Goal: Complete application form: Complete application form

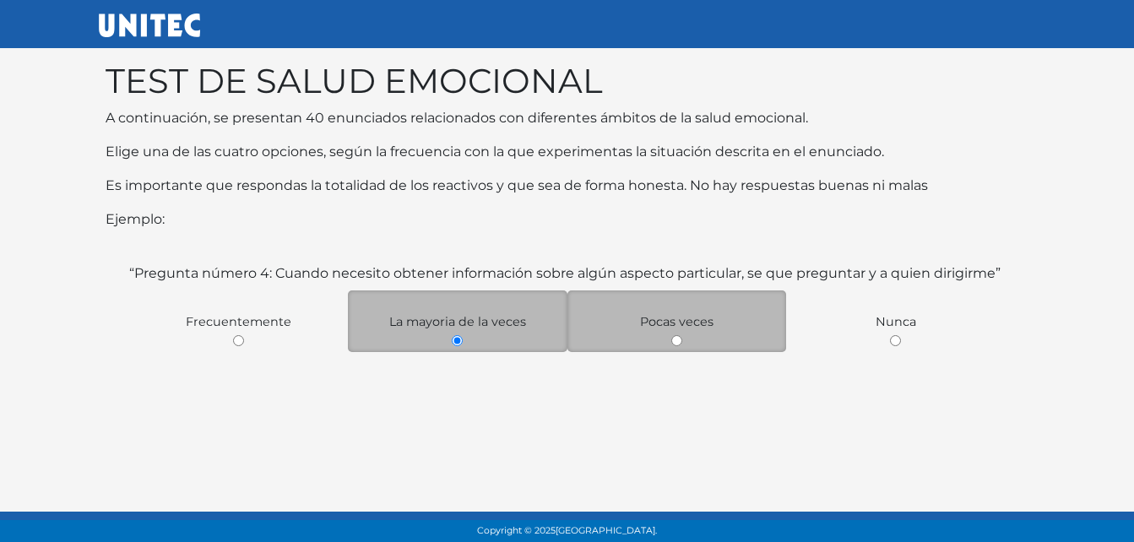
click at [688, 339] on div "Pocas veces" at bounding box center [678, 322] width 220 height 62
click at [689, 339] on div "Pocas veces" at bounding box center [678, 322] width 220 height 62
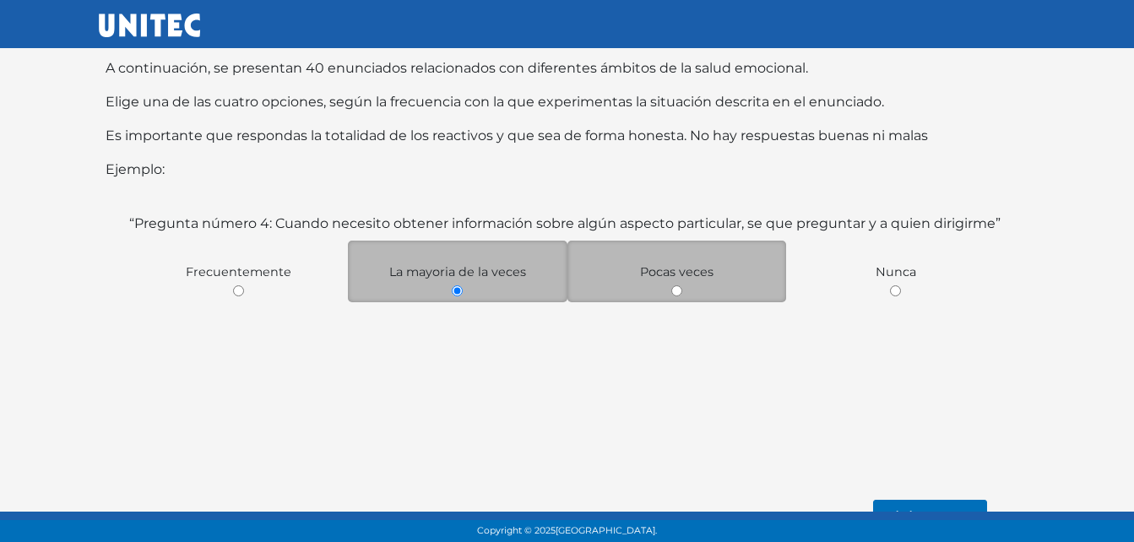
scroll to position [77, 0]
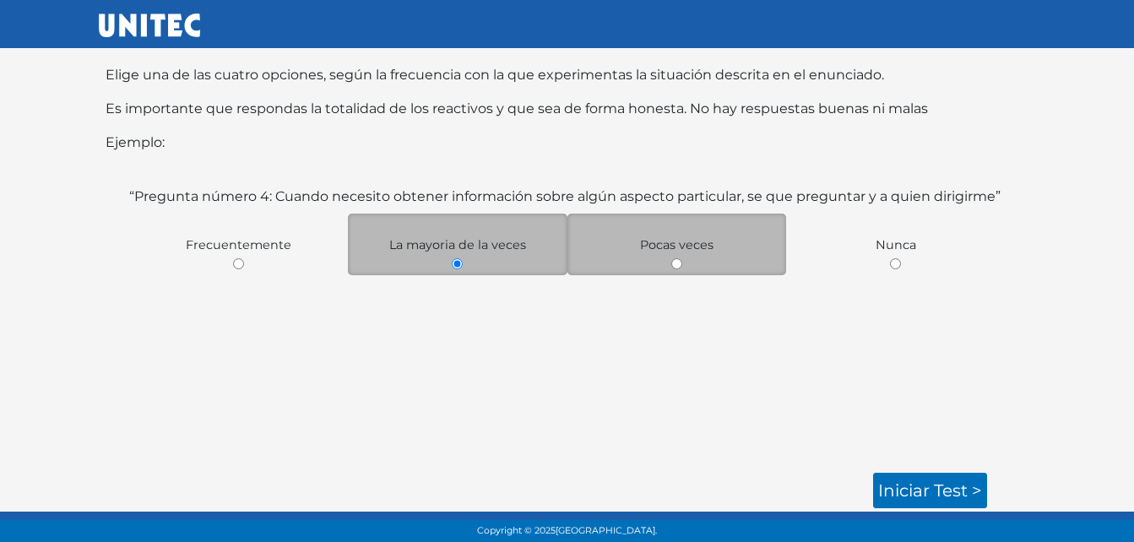
click at [663, 243] on span "Pocas veces" at bounding box center [676, 244] width 73 height 15
drag, startPoint x: 687, startPoint y: 250, endPoint x: 700, endPoint y: 248, distance: 13.6
click at [700, 248] on span "Pocas veces" at bounding box center [676, 244] width 73 height 15
drag, startPoint x: 700, startPoint y: 248, endPoint x: 676, endPoint y: 268, distance: 30.6
click at [676, 268] on input "radio" at bounding box center [676, 263] width 11 height 11
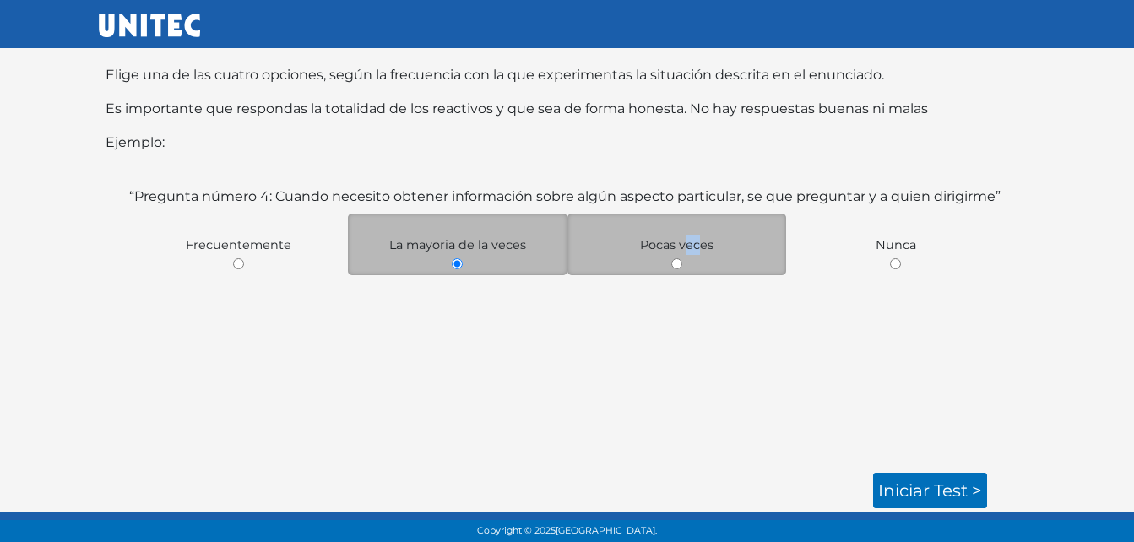
radio input "true"
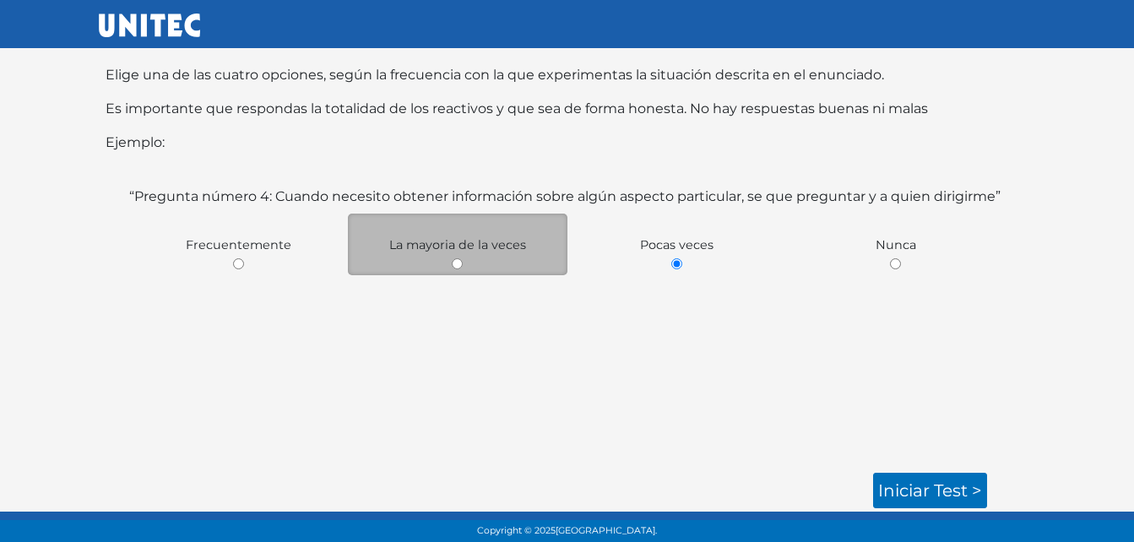
click at [758, 415] on div "“Pregunta número 4: Cuando necesito obtener información sobre algún aspecto par…" at bounding box center [567, 320] width 883 height 266
click at [907, 487] on link "Iniciar test >" at bounding box center [930, 490] width 114 height 35
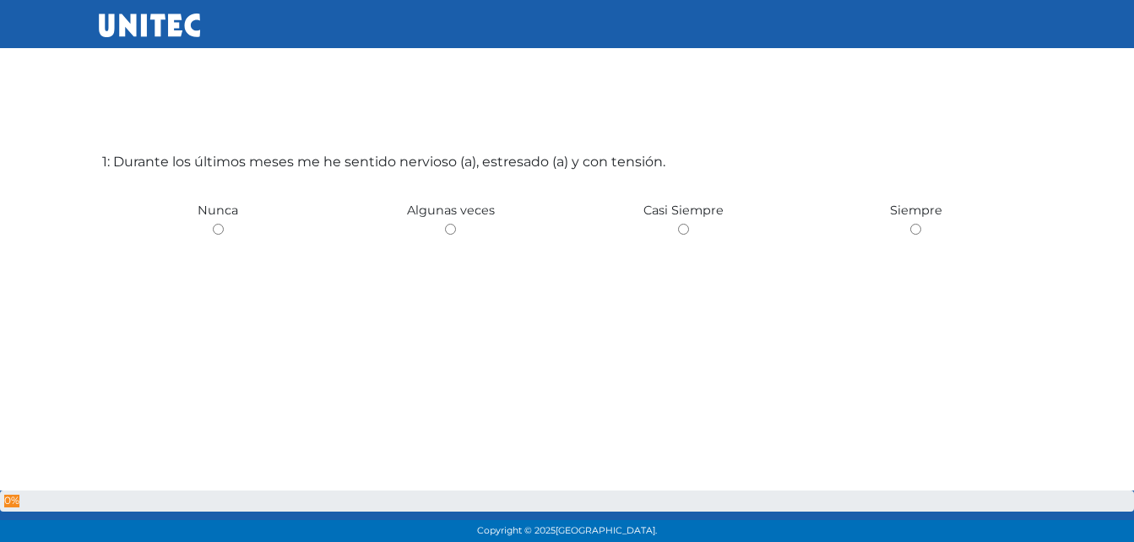
scroll to position [84, 0]
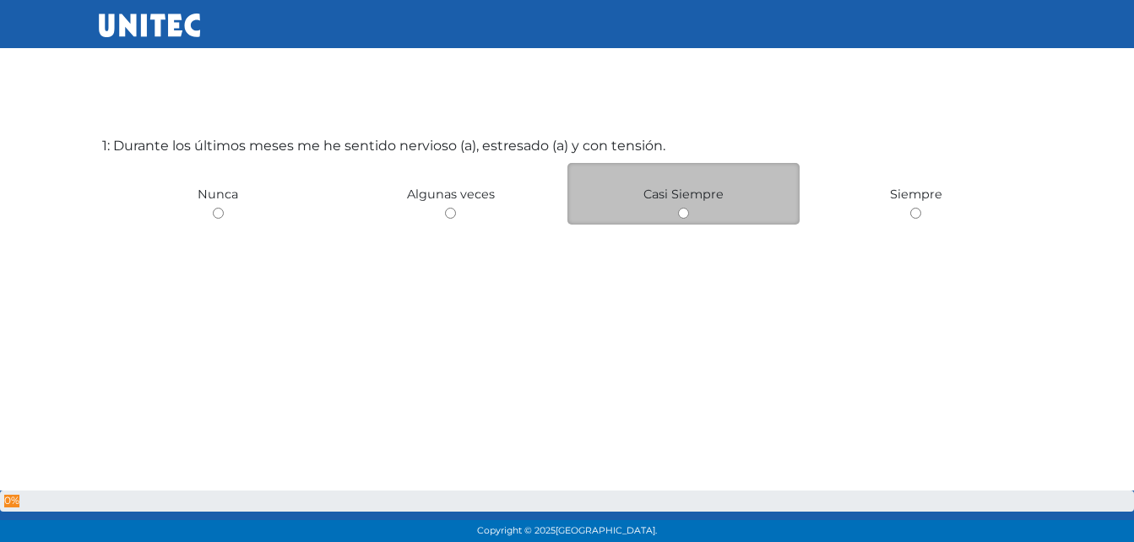
click at [676, 206] on div "Casi Siempre" at bounding box center [684, 194] width 233 height 62
click at [698, 220] on div "Casi Siempre" at bounding box center [684, 194] width 233 height 62
click at [686, 216] on input "radio" at bounding box center [683, 213] width 11 height 11
radio input "true"
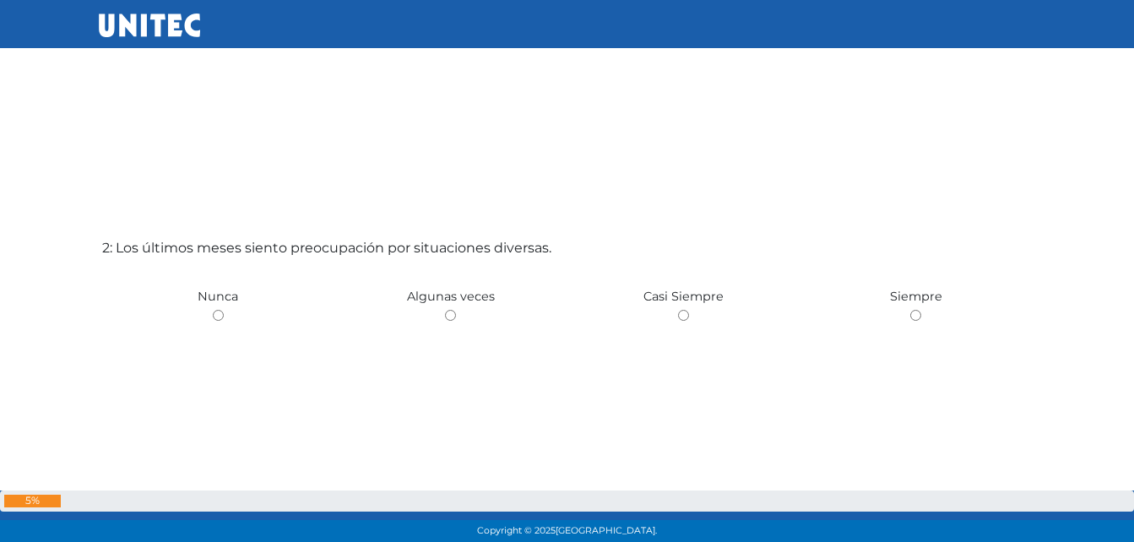
scroll to position [566, 0]
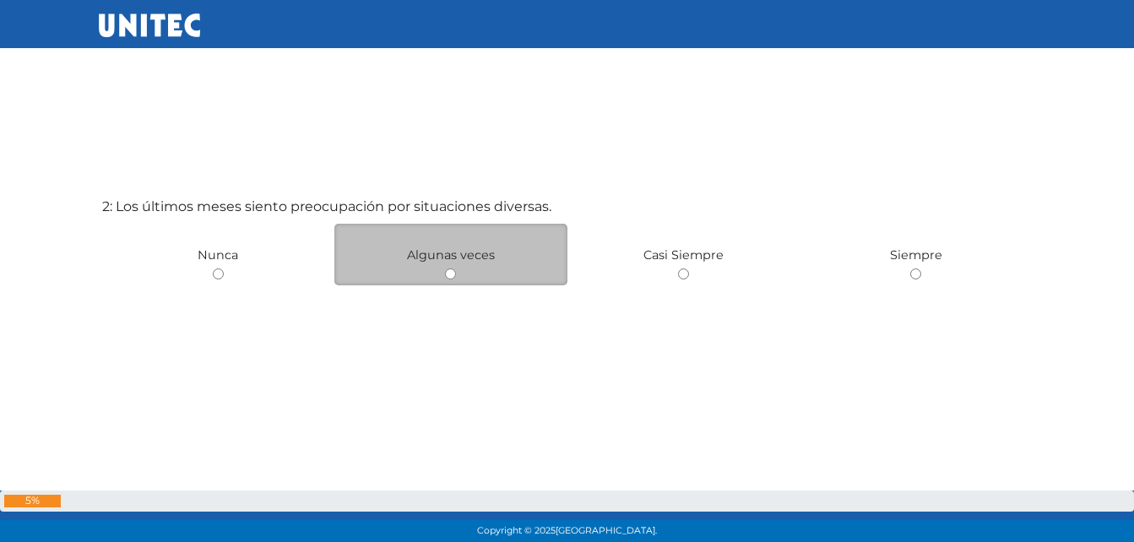
click at [451, 274] on input "radio" at bounding box center [450, 274] width 11 height 11
radio input "true"
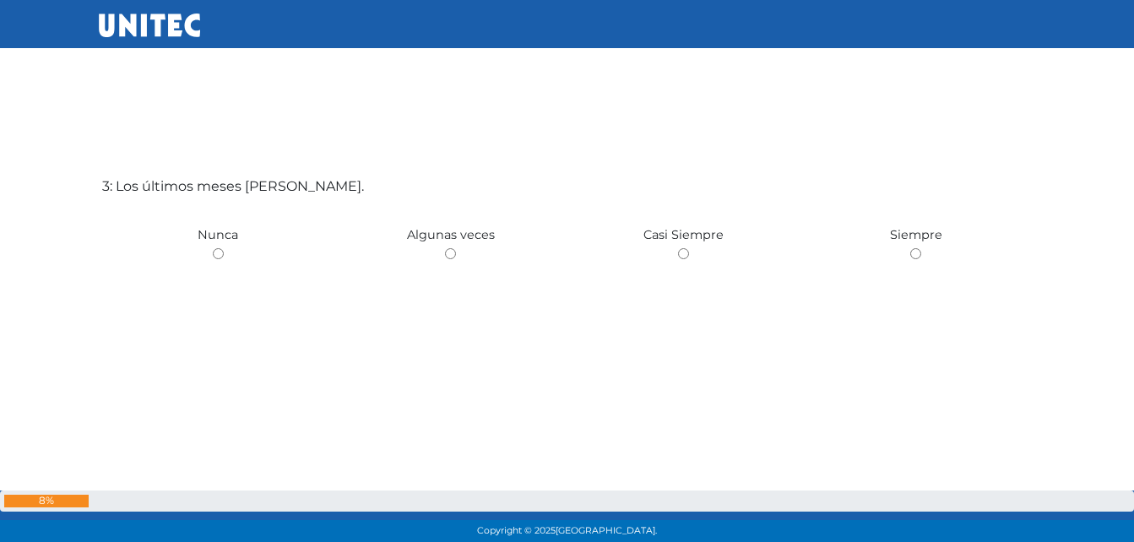
scroll to position [1169, 0]
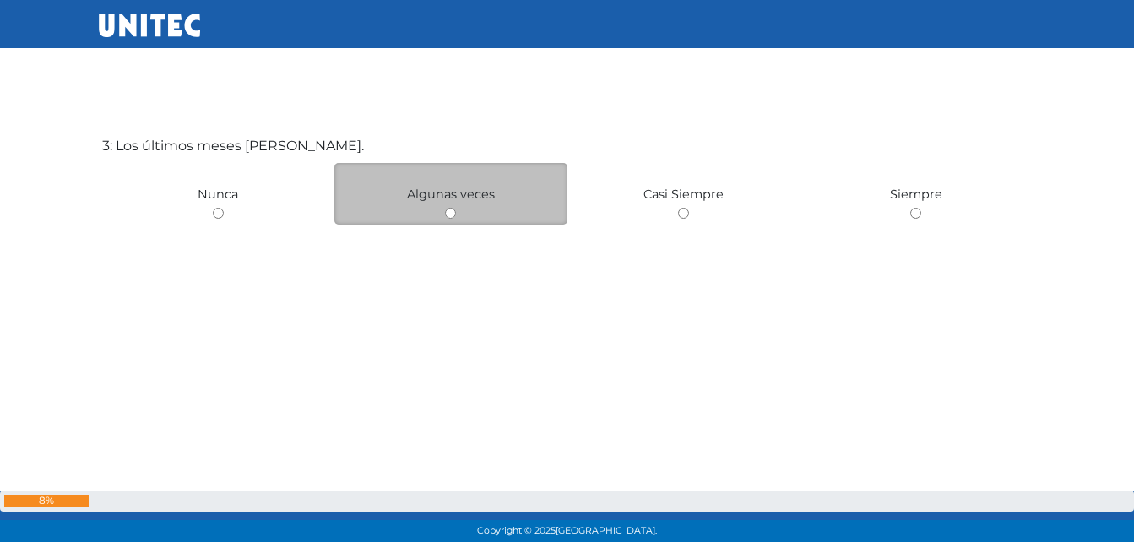
click at [448, 215] on input "radio" at bounding box center [450, 213] width 11 height 11
radio input "true"
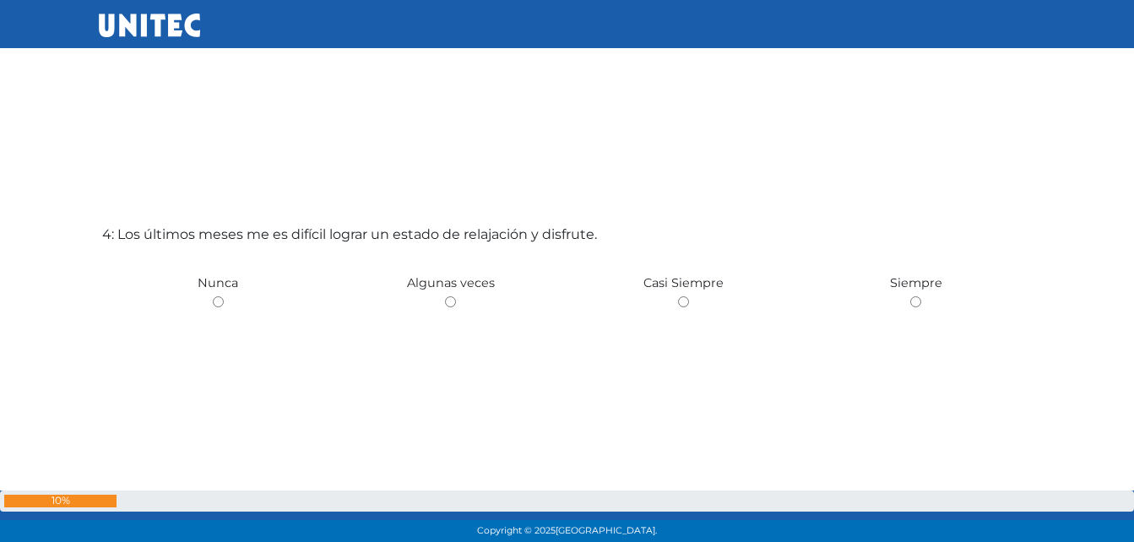
scroll to position [1652, 0]
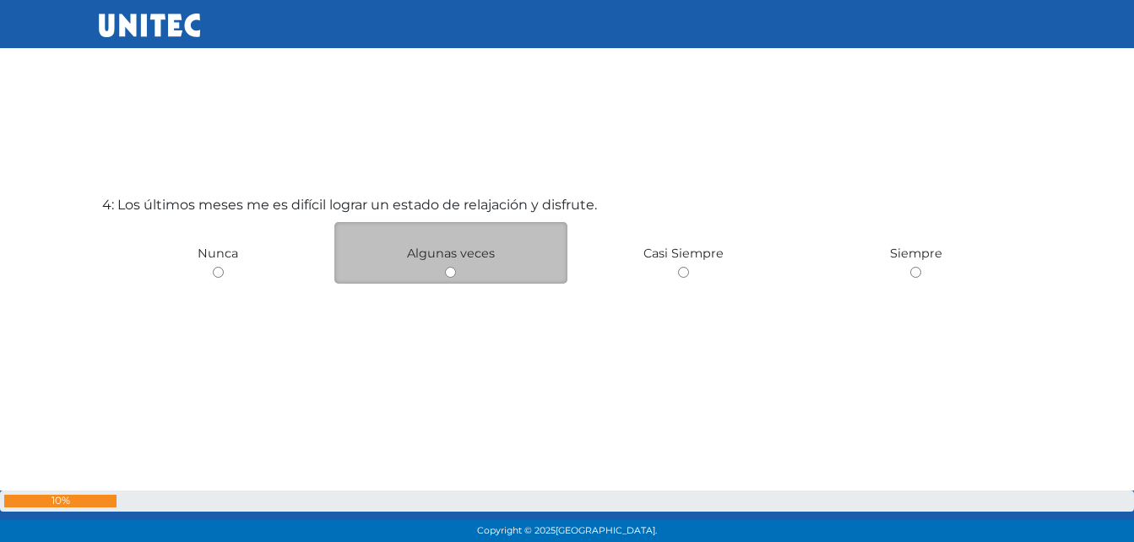
click at [454, 271] on input "radio" at bounding box center [450, 272] width 11 height 11
radio input "true"
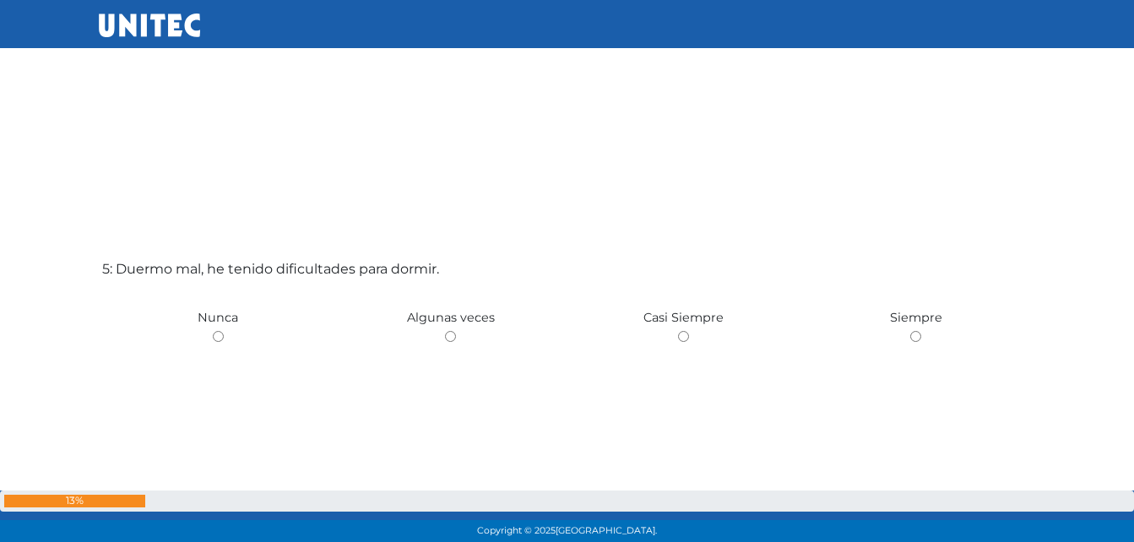
scroll to position [2133, 0]
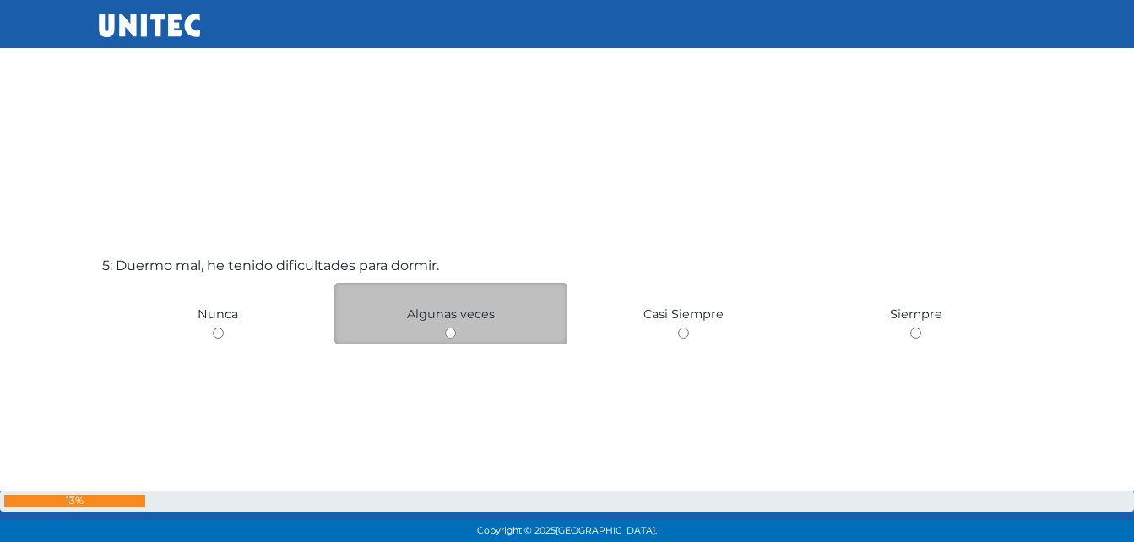
click at [450, 329] on input "radio" at bounding box center [450, 333] width 11 height 11
radio input "true"
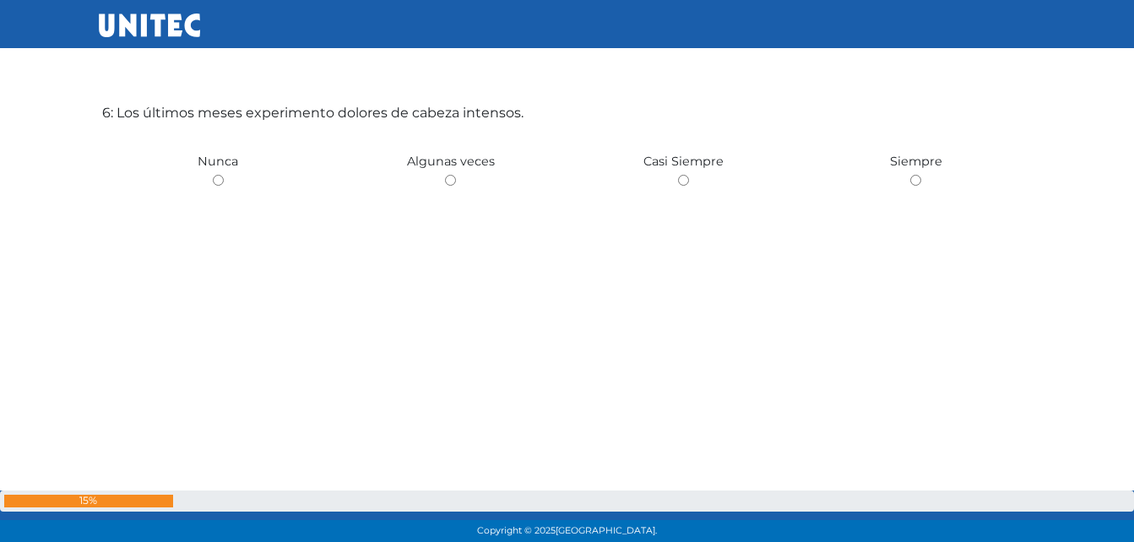
scroll to position [2848, 0]
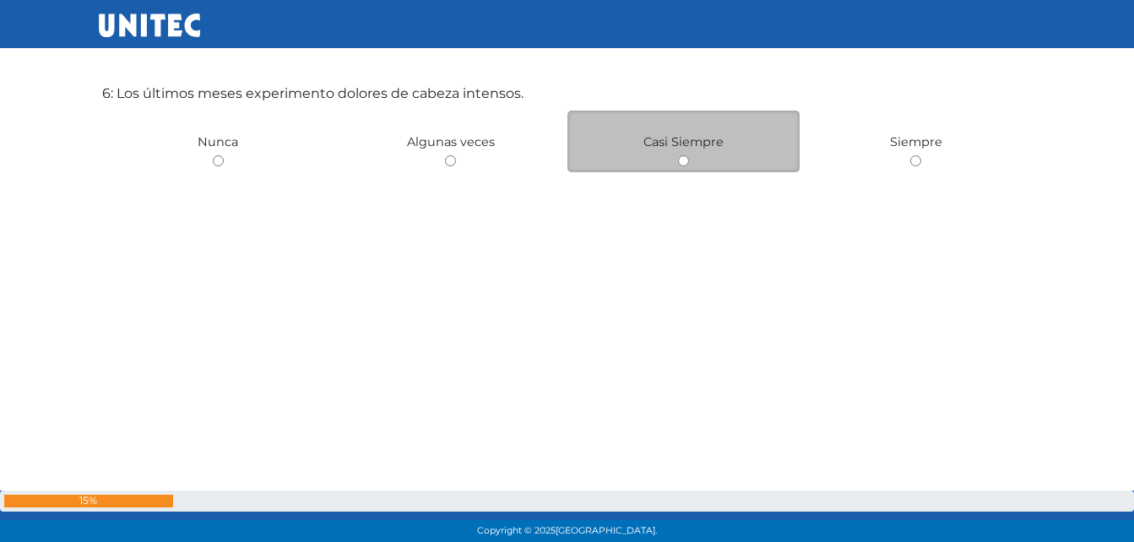
click at [682, 163] on input "radio" at bounding box center [683, 160] width 11 height 11
radio input "true"
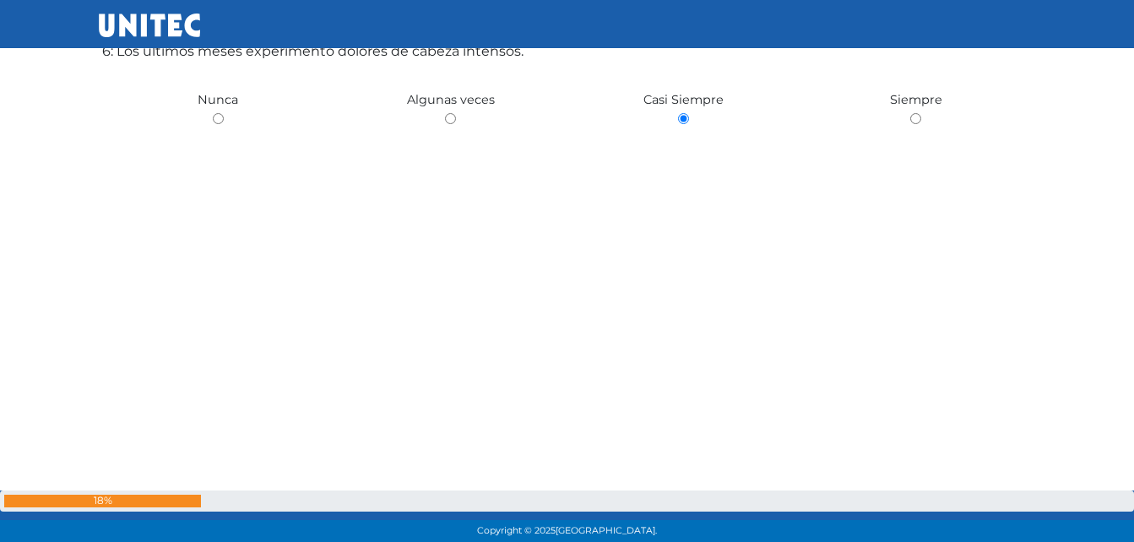
scroll to position [3311, 0]
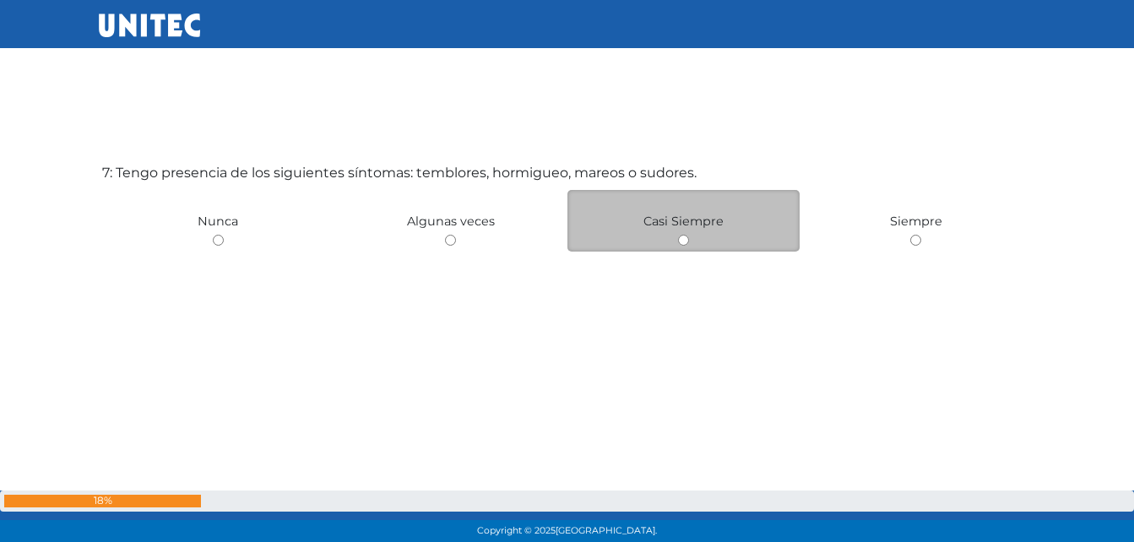
click at [678, 237] on input "radio" at bounding box center [683, 240] width 11 height 11
radio input "true"
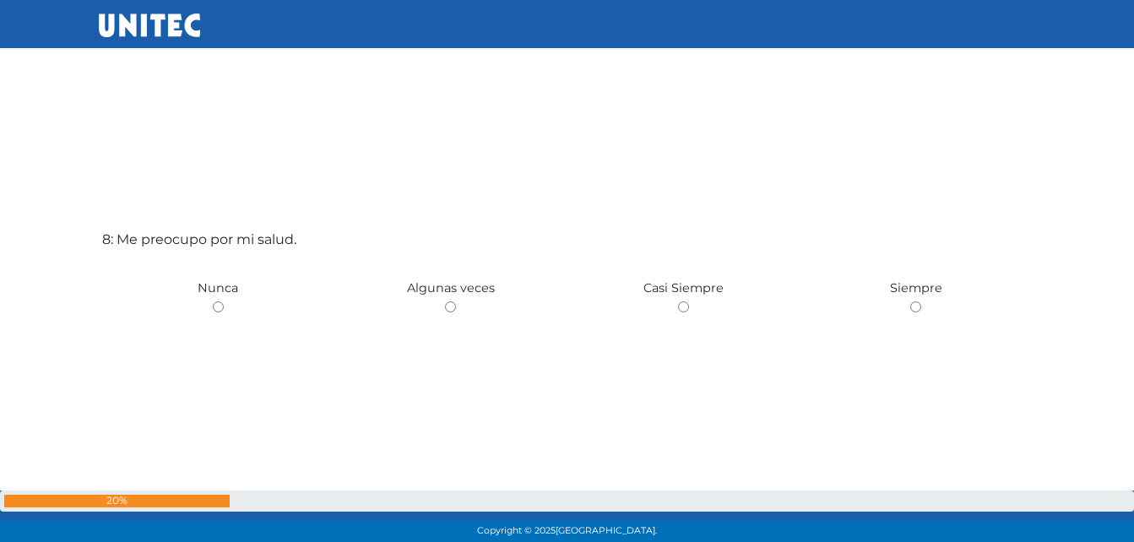
scroll to position [3787, 0]
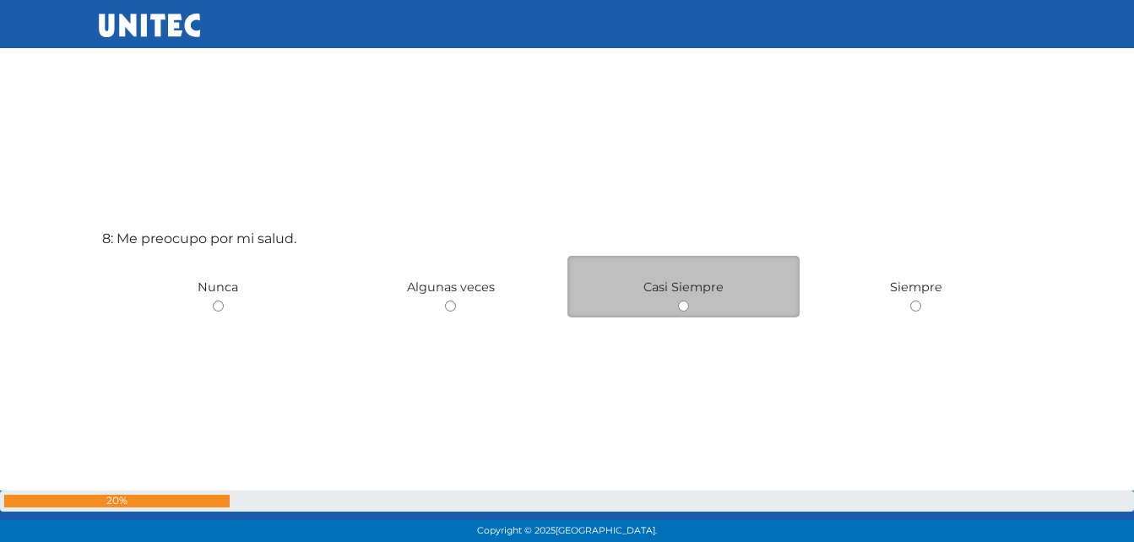
click at [684, 305] on input "radio" at bounding box center [683, 306] width 11 height 11
radio input "true"
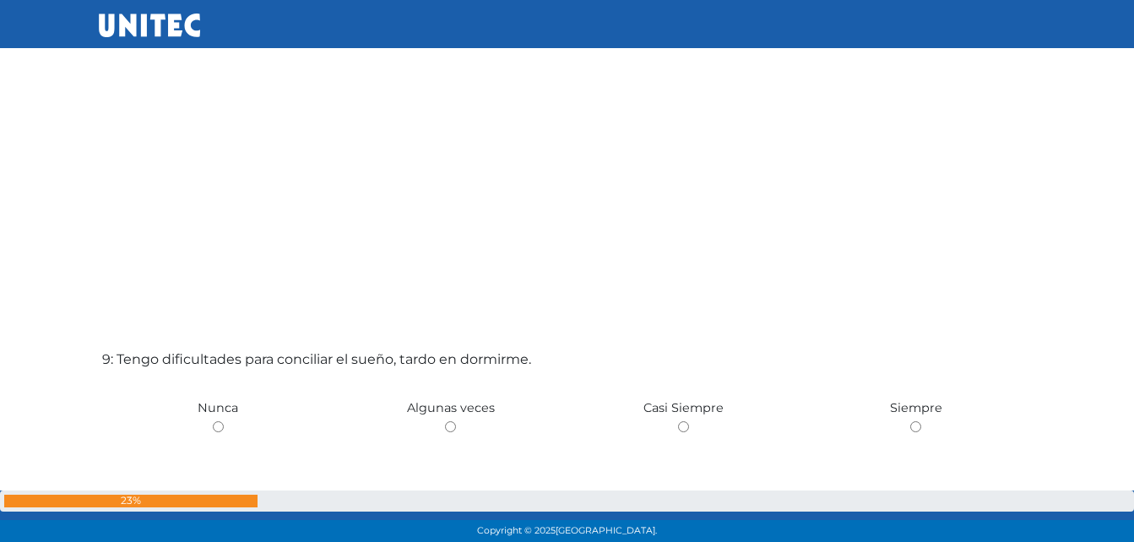
scroll to position [4250, 0]
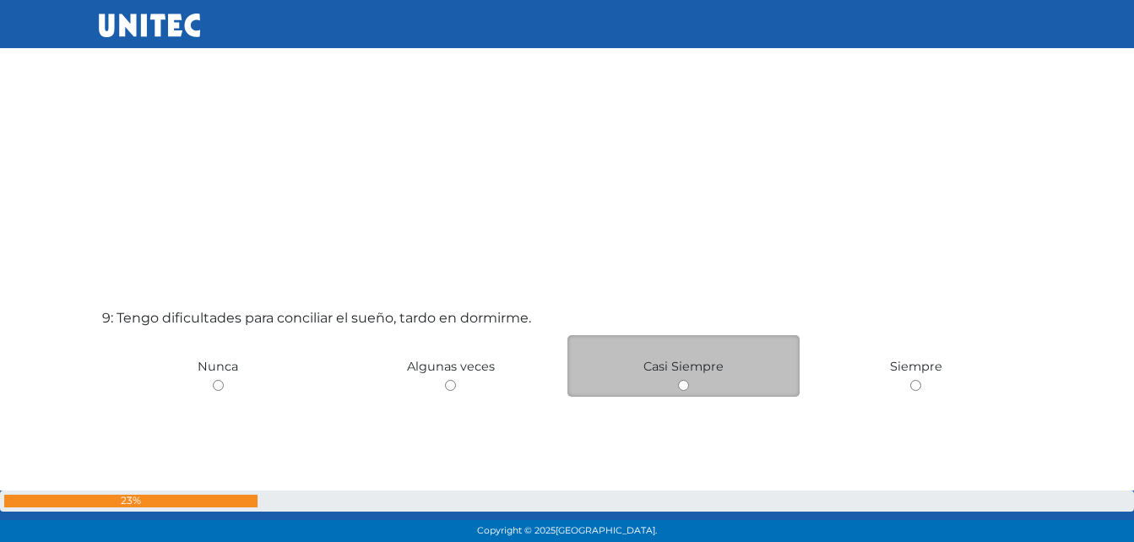
click at [681, 384] on input "radio" at bounding box center [683, 385] width 11 height 11
radio input "true"
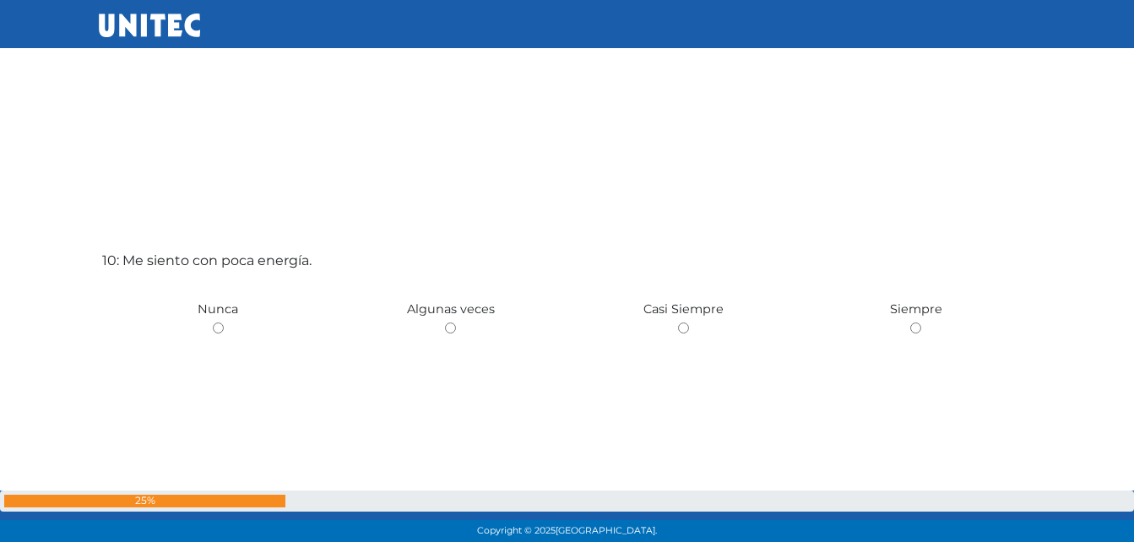
scroll to position [4879, 0]
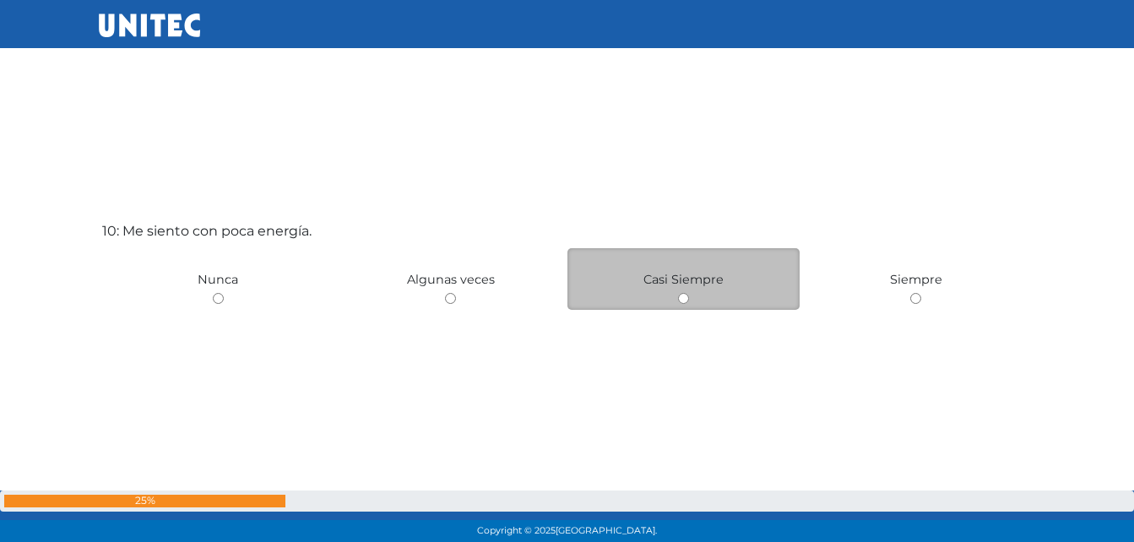
click at [683, 302] on input "radio" at bounding box center [683, 298] width 11 height 11
radio input "true"
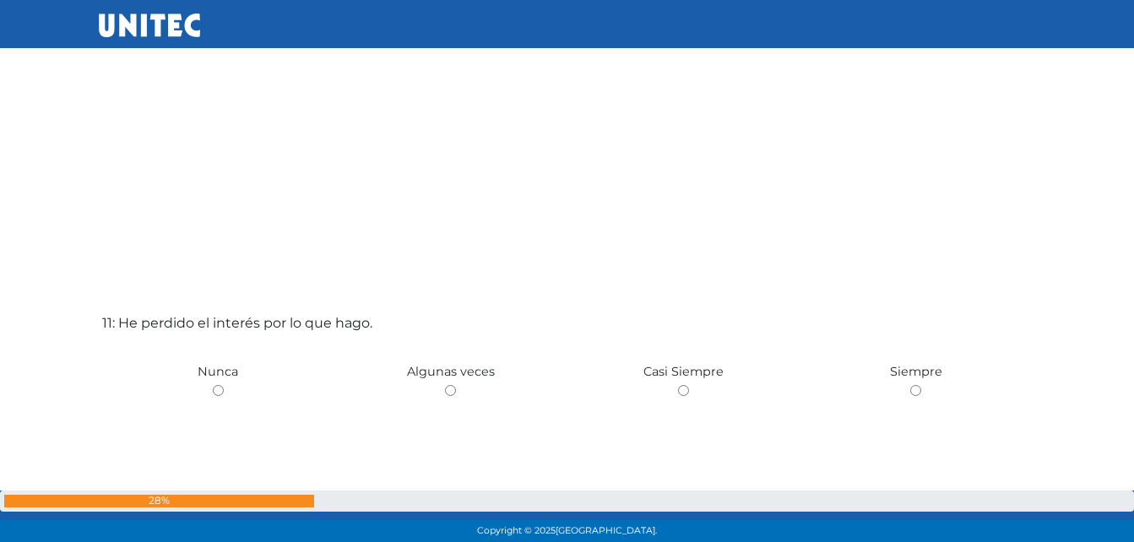
scroll to position [5424, 0]
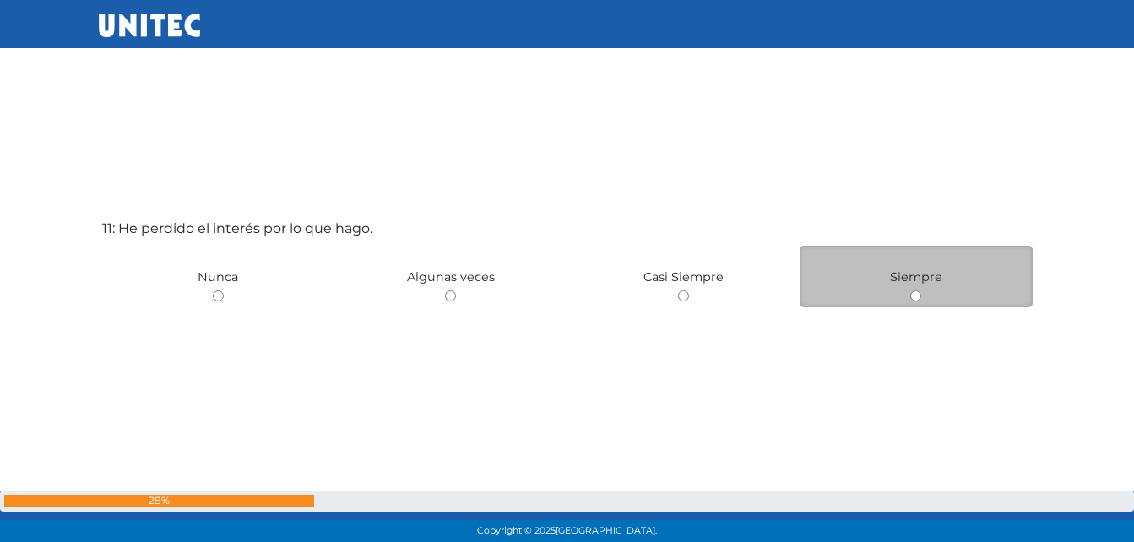
click at [915, 296] on input "radio" at bounding box center [915, 296] width 11 height 11
radio input "true"
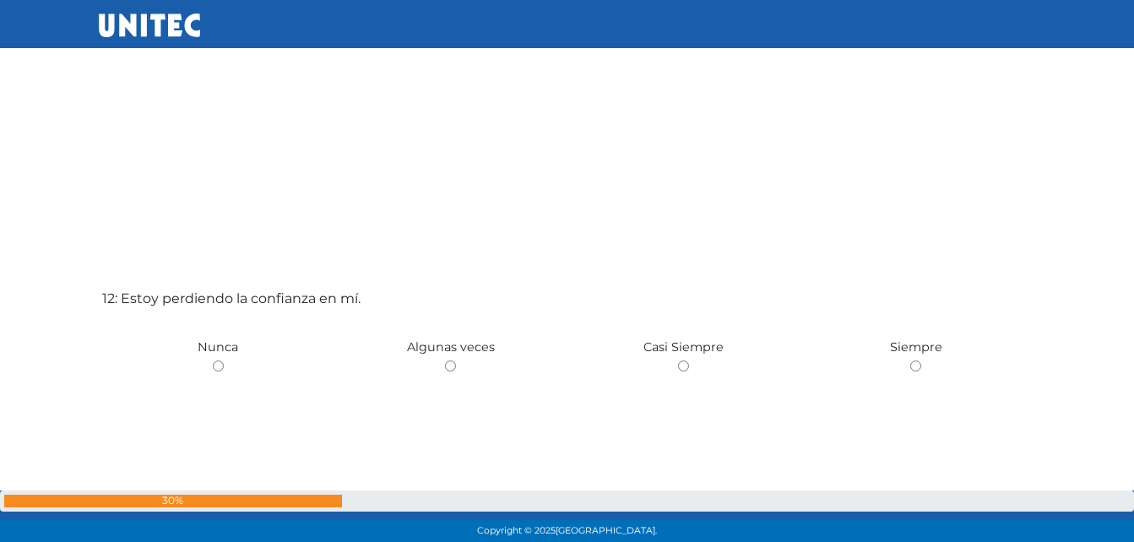
scroll to position [5934, 0]
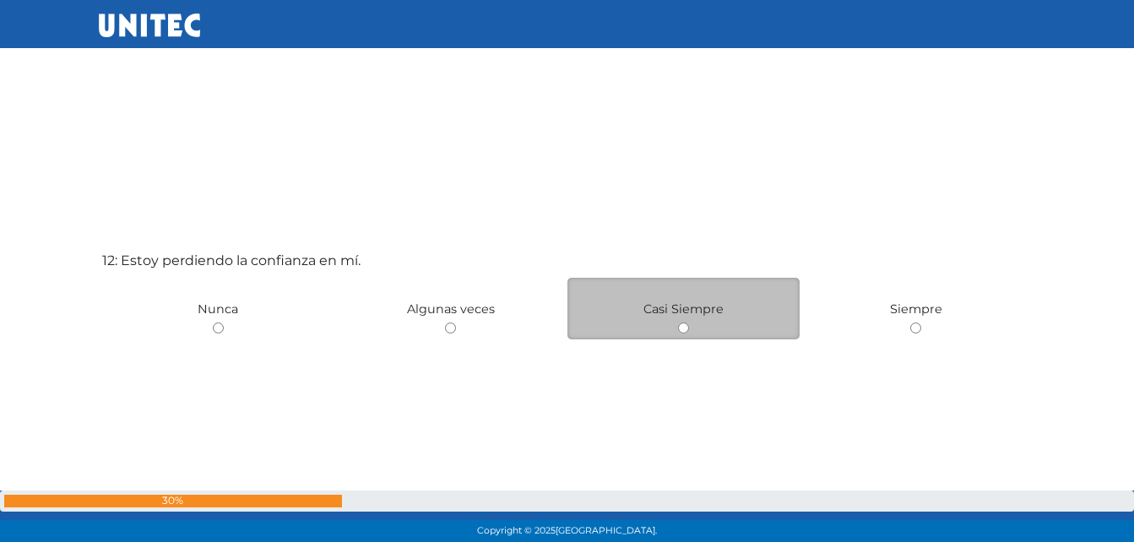
click at [680, 327] on input "radio" at bounding box center [683, 328] width 11 height 11
radio input "true"
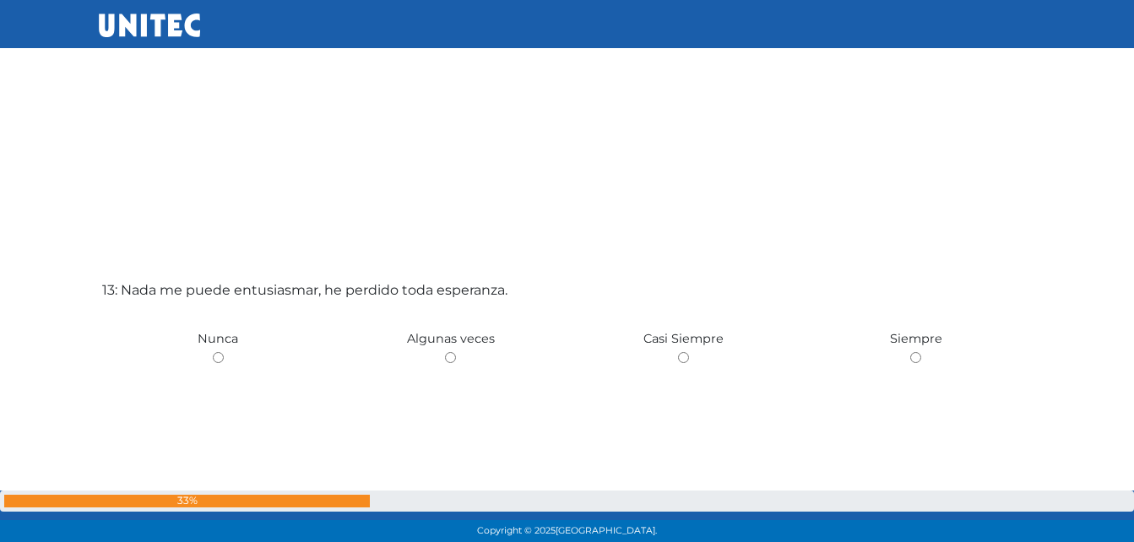
scroll to position [6482, 0]
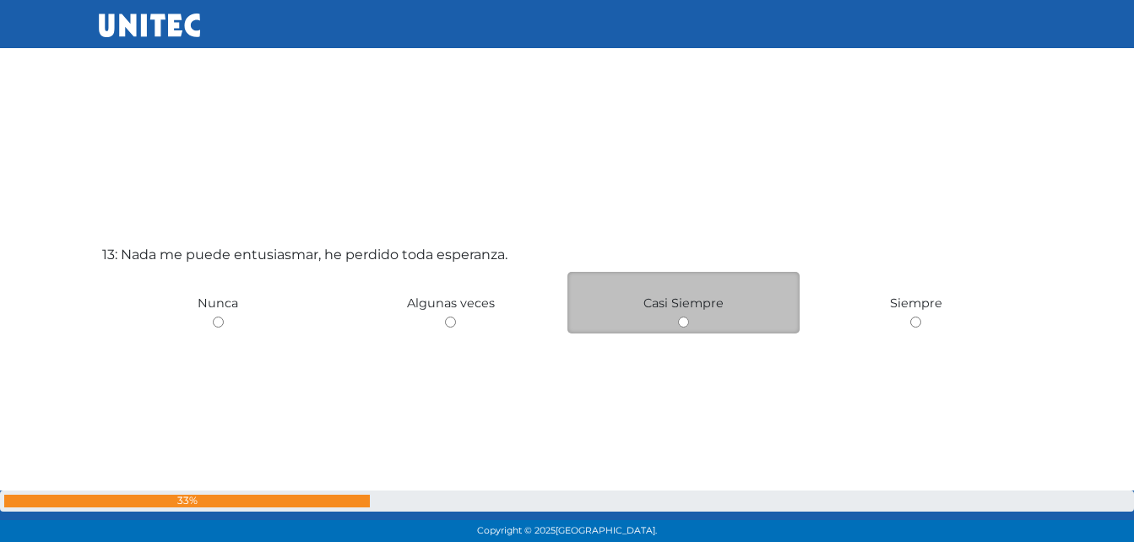
click at [682, 318] on input "radio" at bounding box center [683, 322] width 11 height 11
radio input "true"
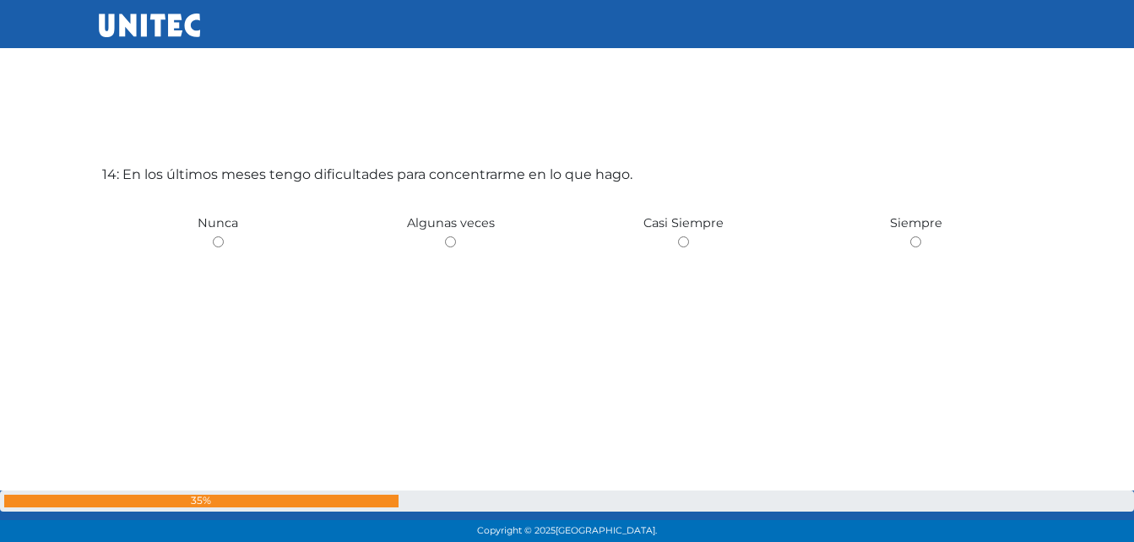
scroll to position [7106, 0]
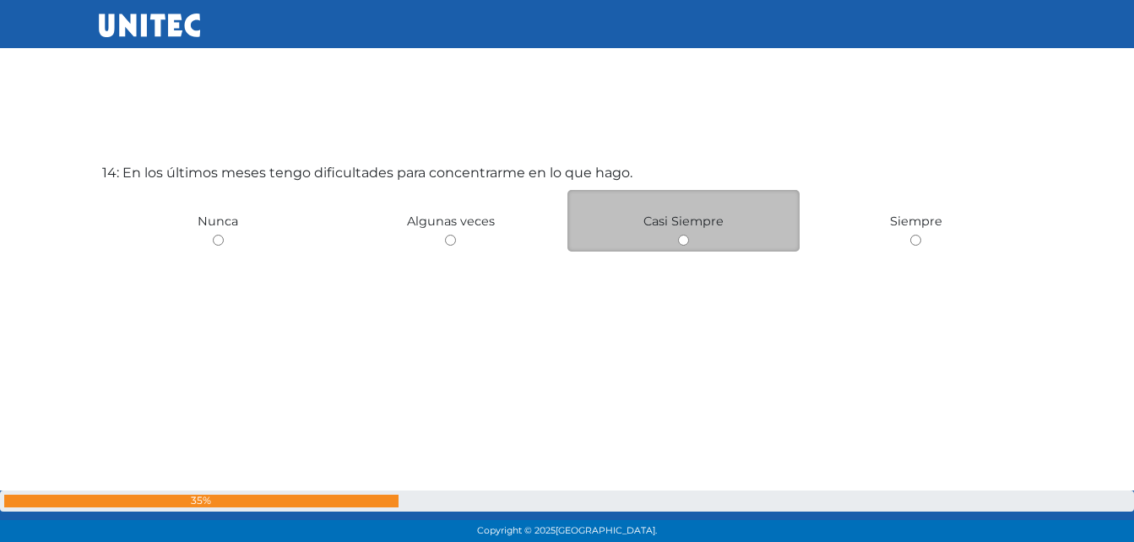
click at [681, 242] on input "radio" at bounding box center [683, 240] width 11 height 11
radio input "true"
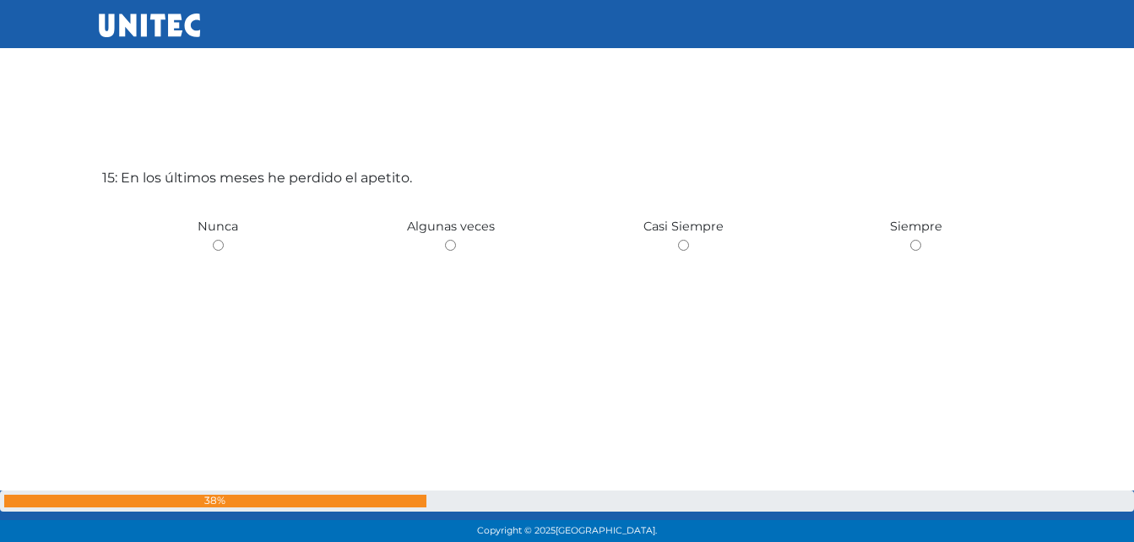
scroll to position [7660, 0]
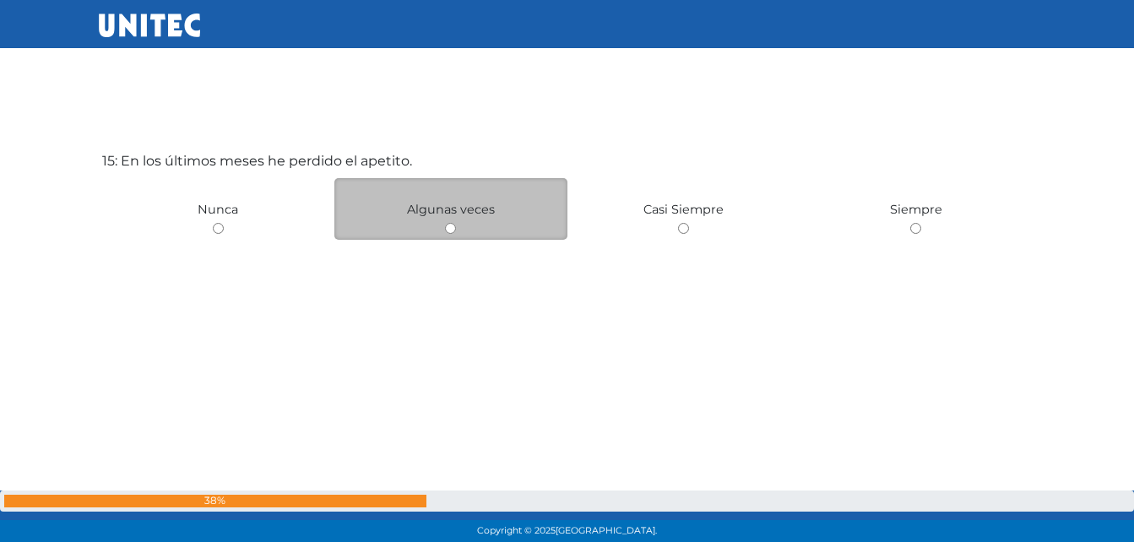
click at [448, 231] on input "radio" at bounding box center [450, 228] width 11 height 11
radio input "true"
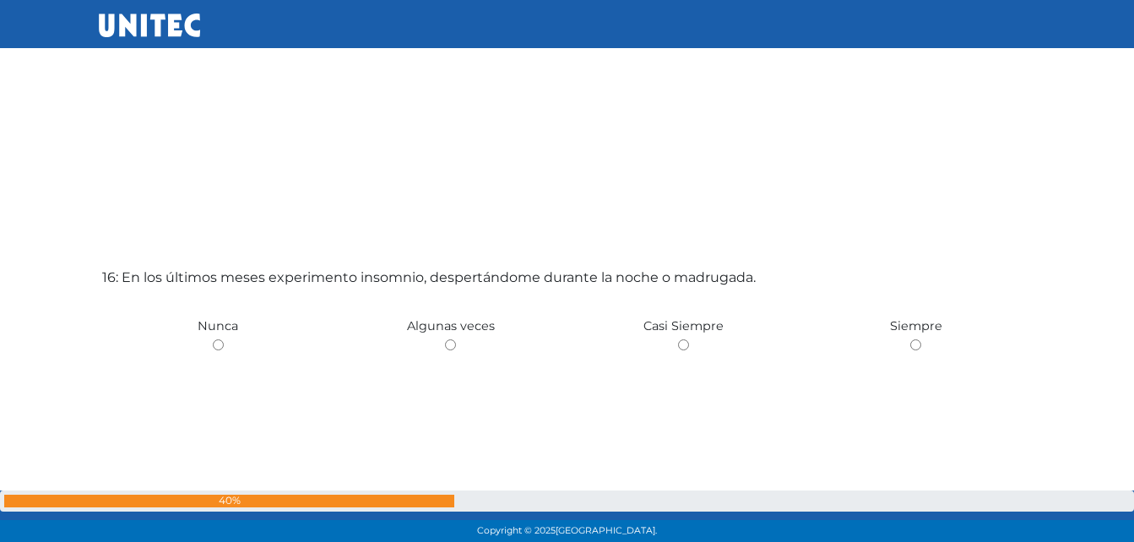
scroll to position [8115, 0]
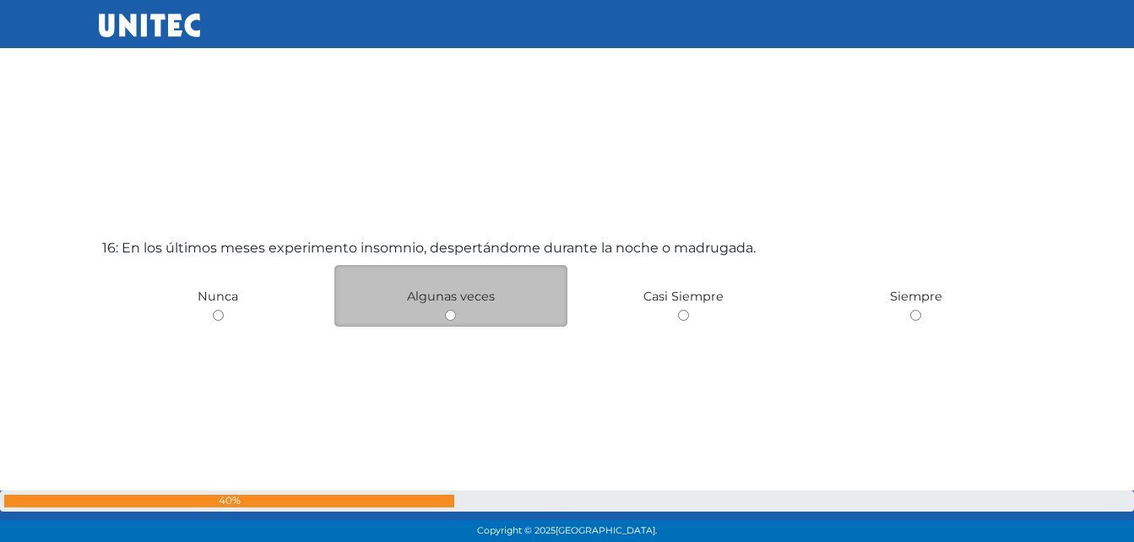
click at [448, 312] on input "radio" at bounding box center [450, 315] width 11 height 11
radio input "true"
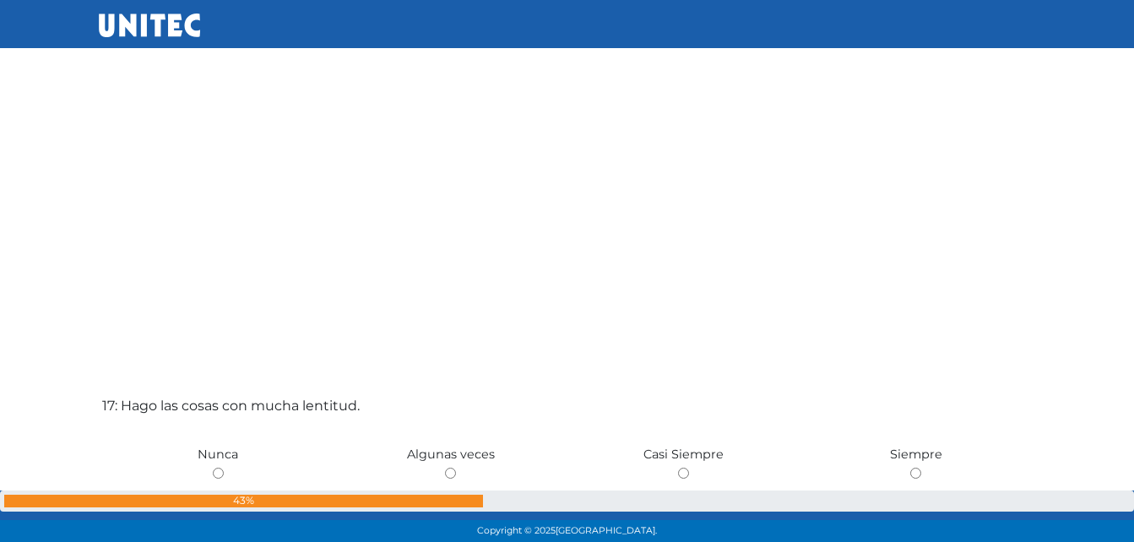
scroll to position [8746, 0]
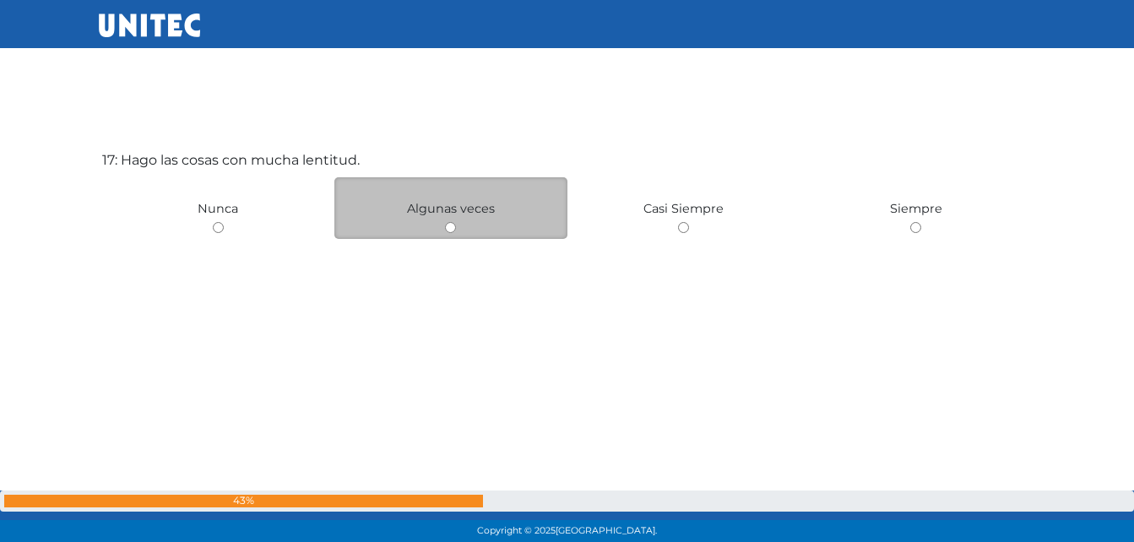
click at [451, 229] on input "radio" at bounding box center [450, 227] width 11 height 11
radio input "true"
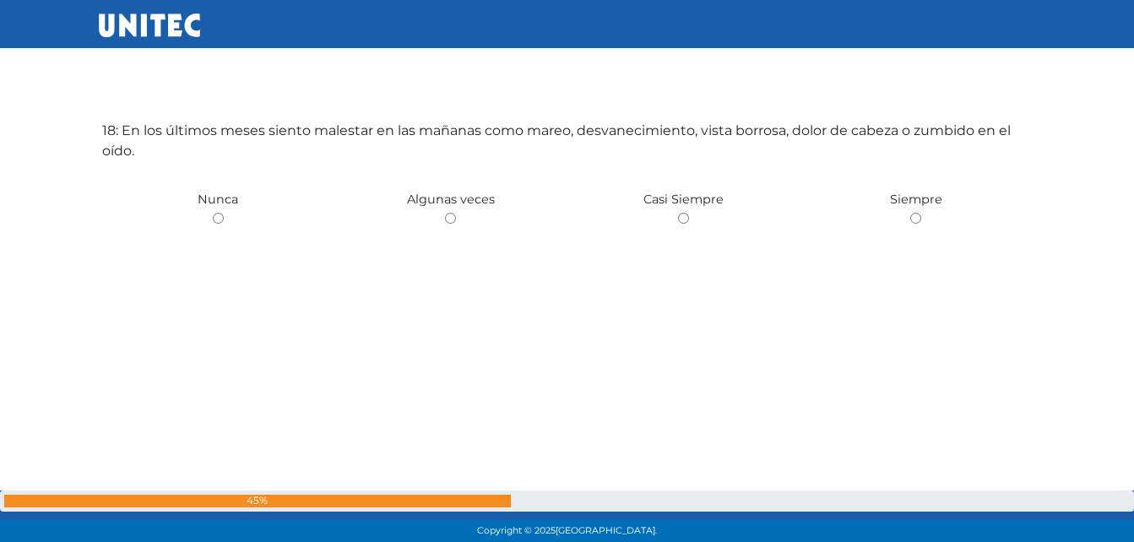
scroll to position [9279, 0]
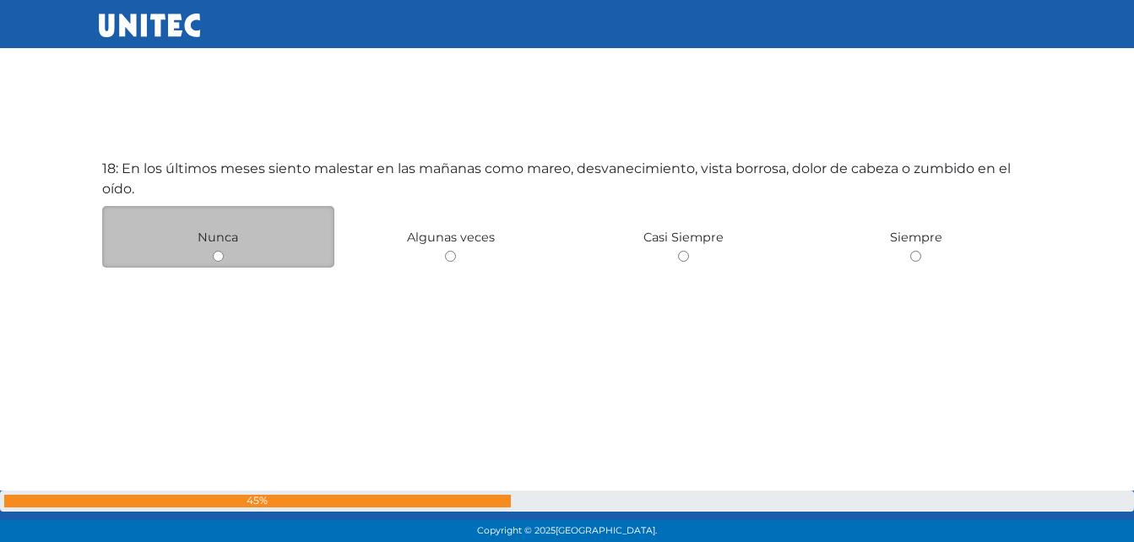
click at [213, 256] on input "radio" at bounding box center [218, 256] width 11 height 11
radio input "true"
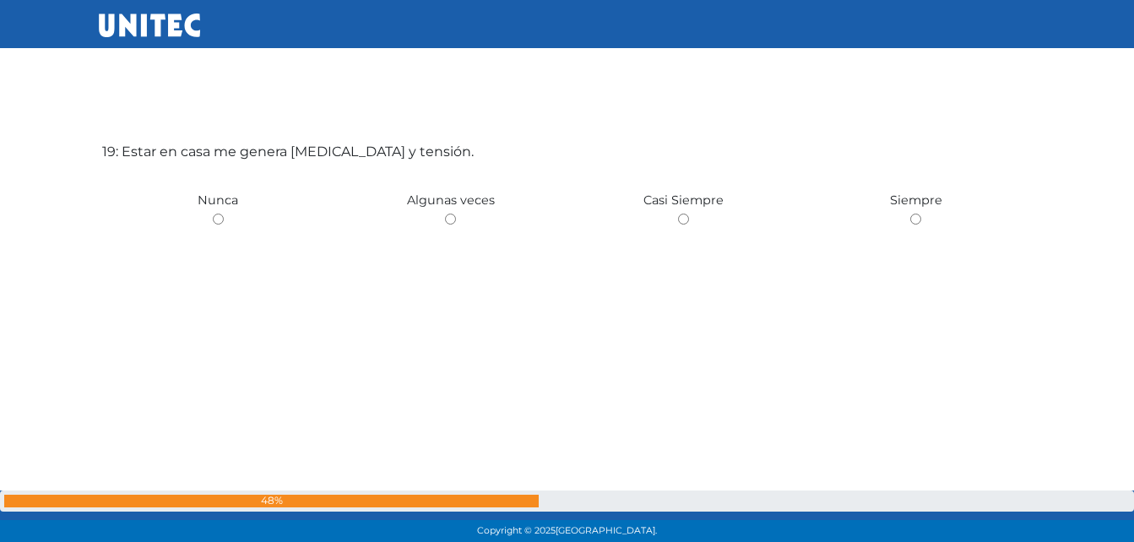
scroll to position [9844, 0]
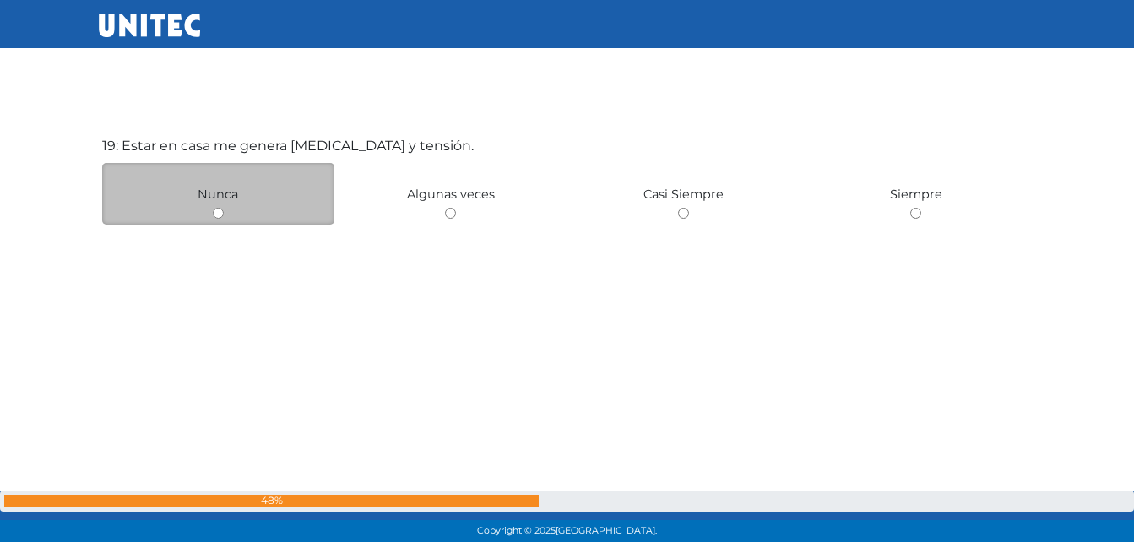
click at [216, 211] on input "radio" at bounding box center [218, 213] width 11 height 11
radio input "true"
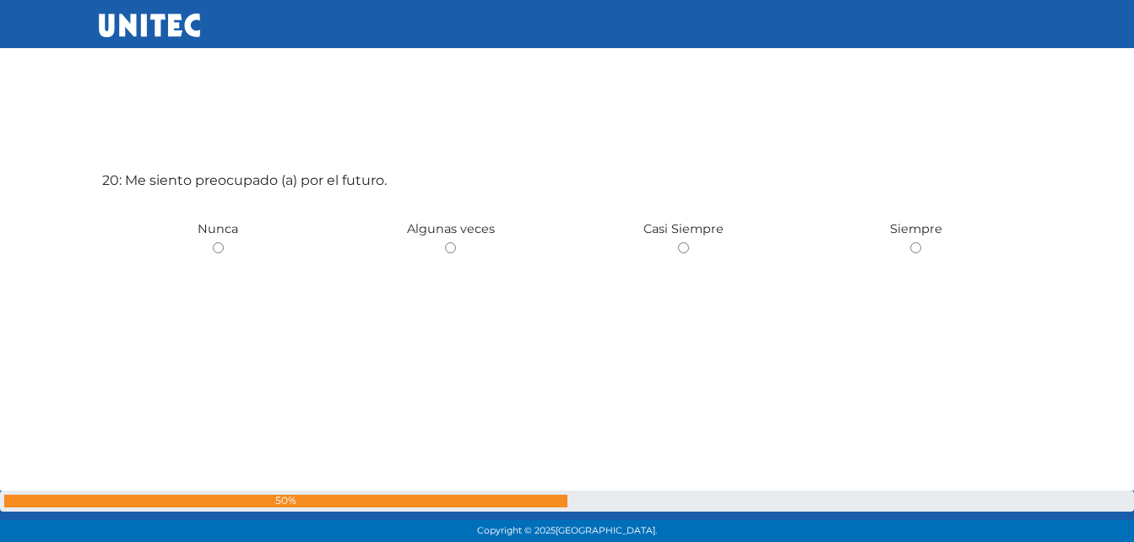
scroll to position [10387, 0]
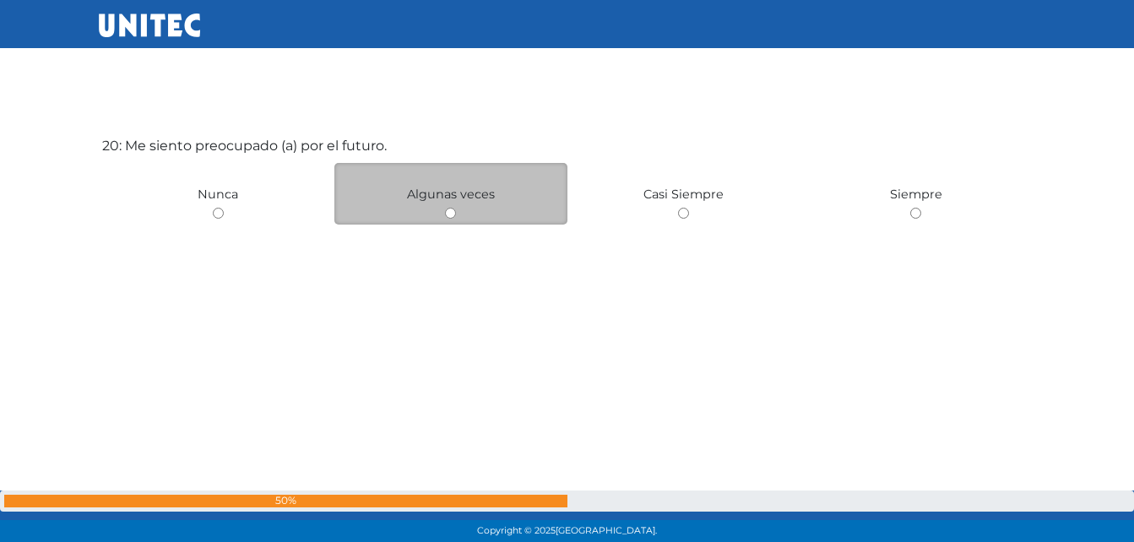
click at [449, 211] on input "radio" at bounding box center [450, 213] width 11 height 11
radio input "true"
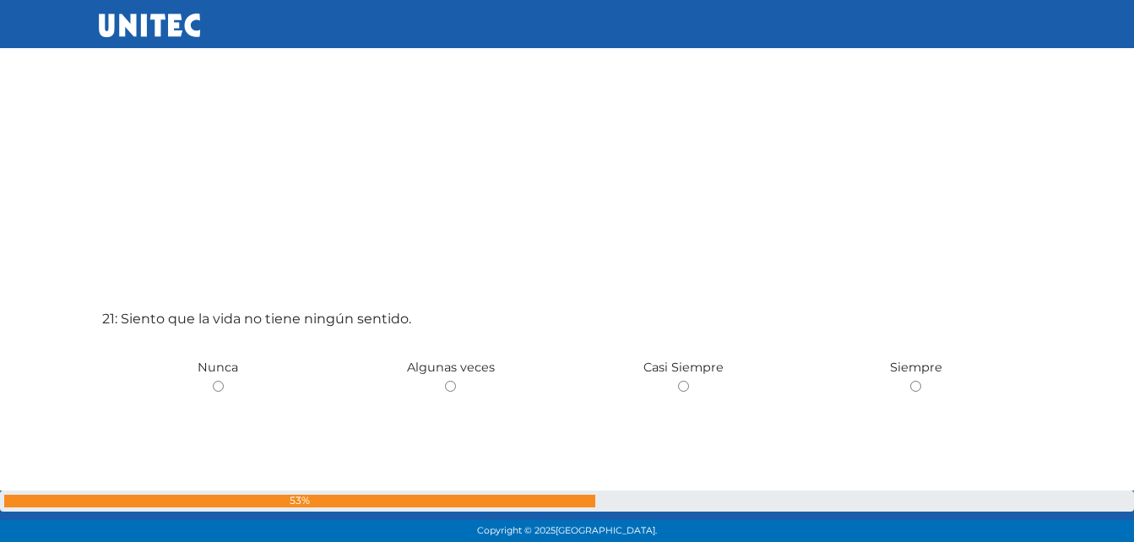
scroll to position [10840, 0]
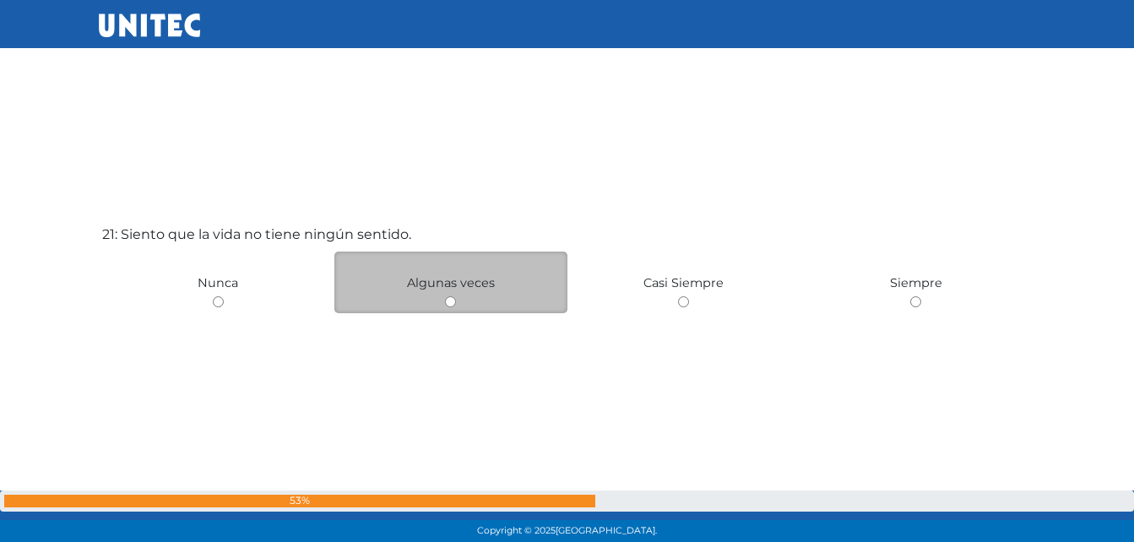
click at [448, 304] on input "radio" at bounding box center [450, 301] width 11 height 11
radio input "true"
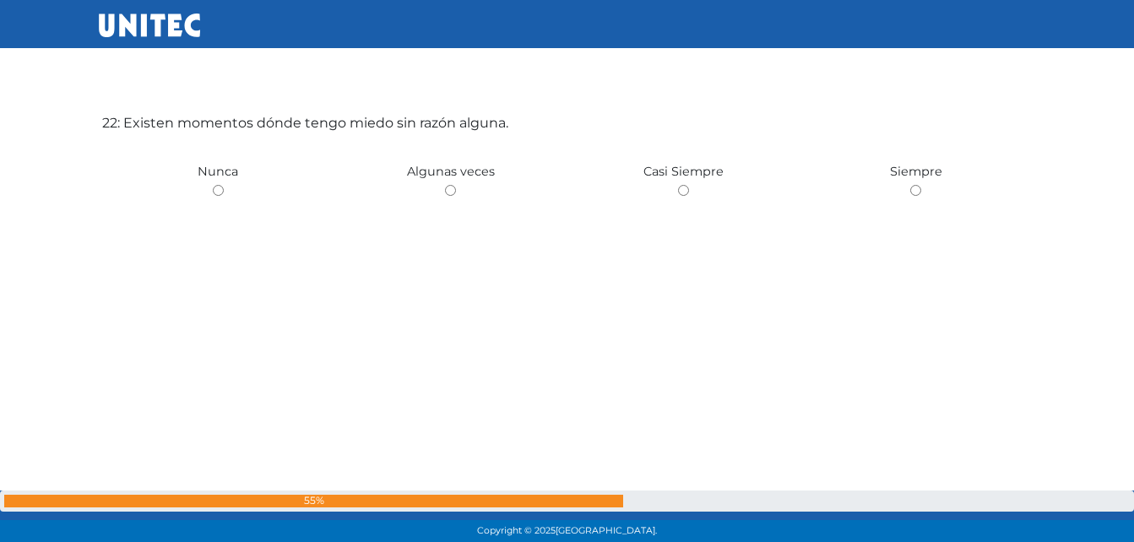
scroll to position [11548, 0]
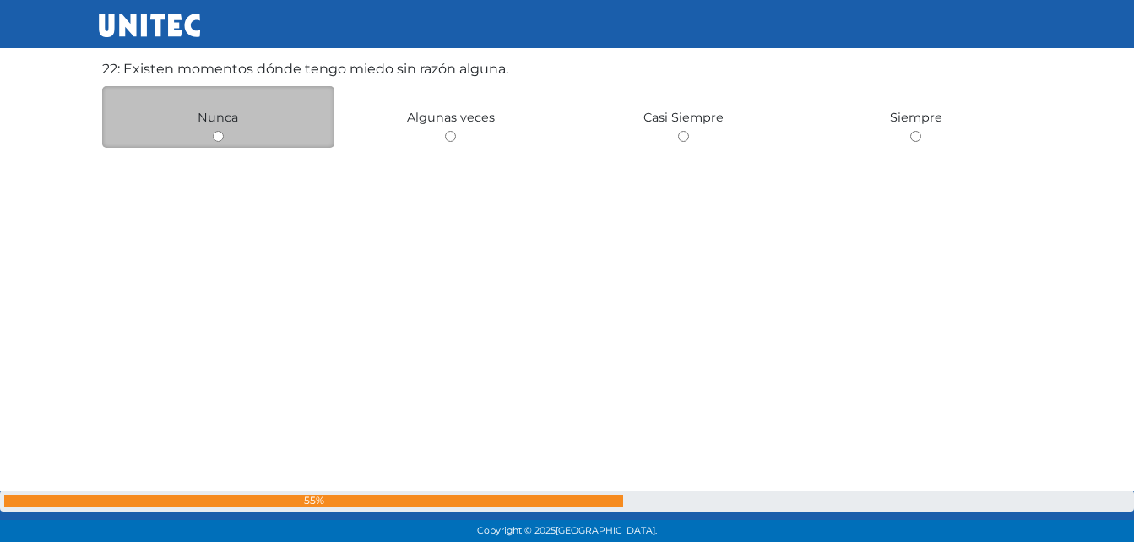
click at [215, 137] on input "radio" at bounding box center [218, 136] width 11 height 11
radio input "true"
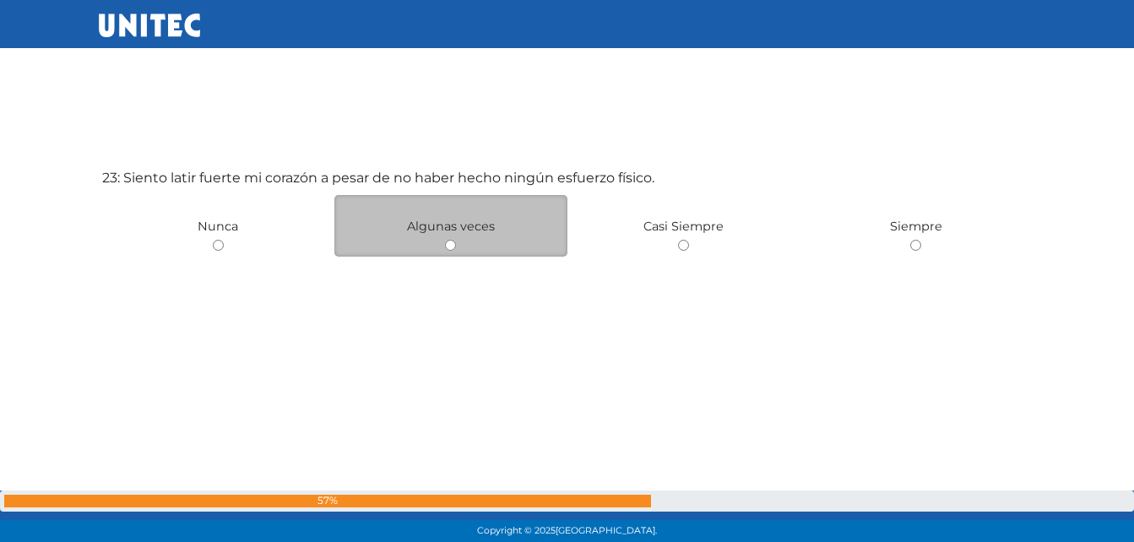
scroll to position [12013, 0]
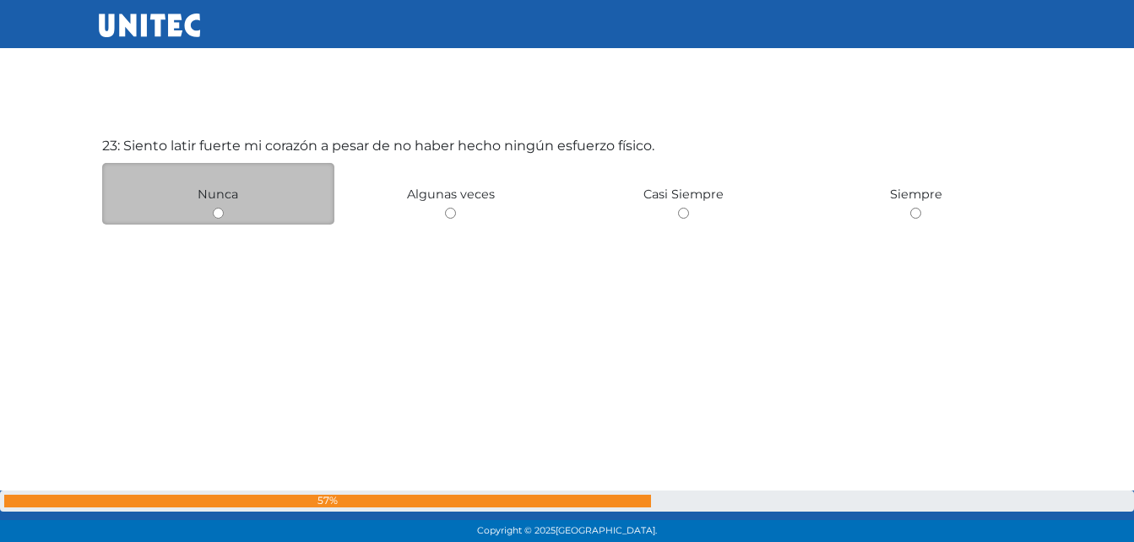
click at [219, 213] on input "radio" at bounding box center [218, 213] width 11 height 11
radio input "true"
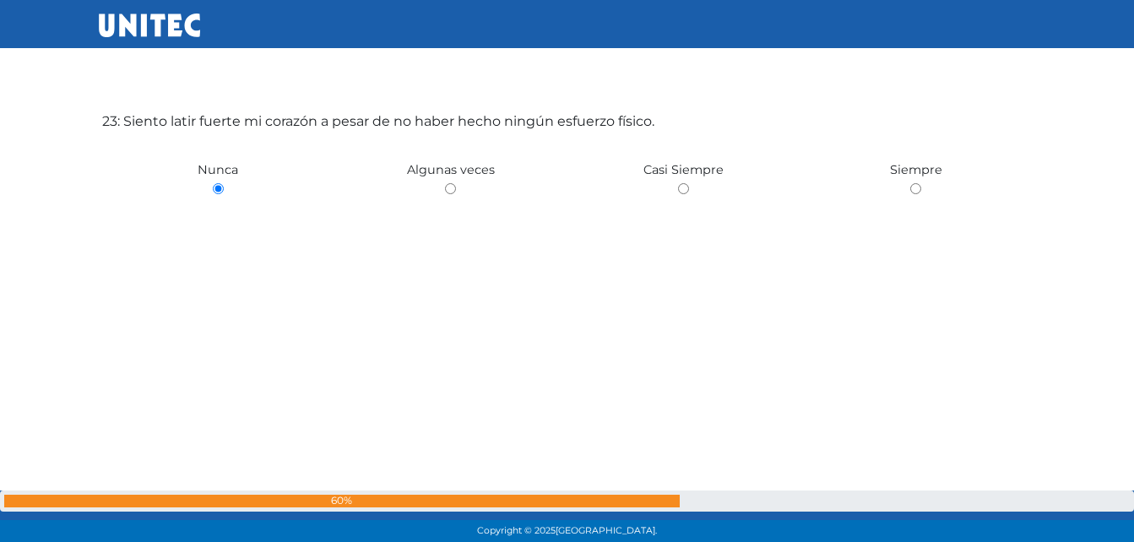
scroll to position [12041, 0]
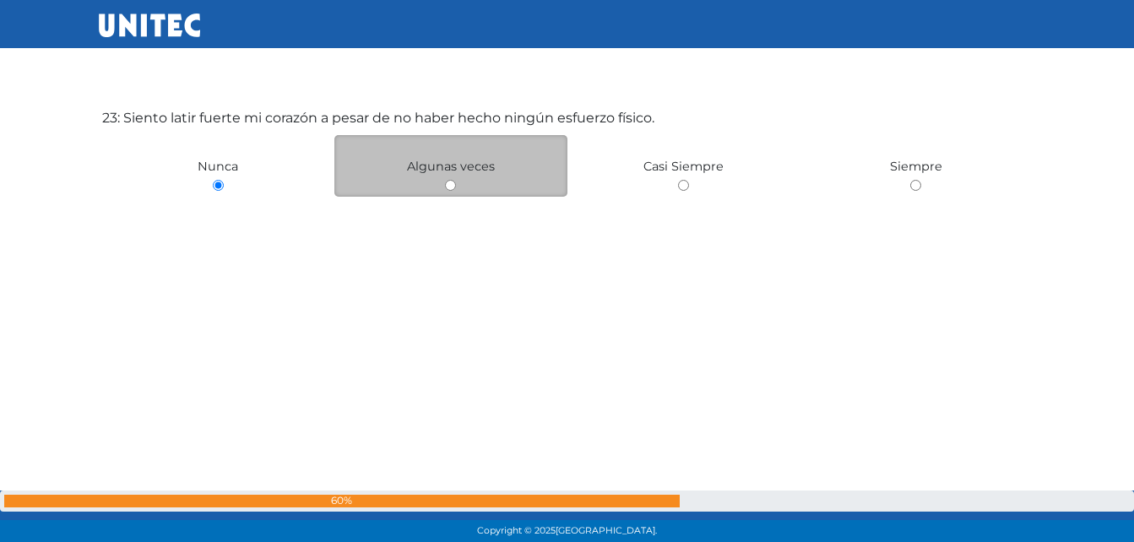
click at [452, 185] on input "radio" at bounding box center [450, 185] width 11 height 11
radio input "true"
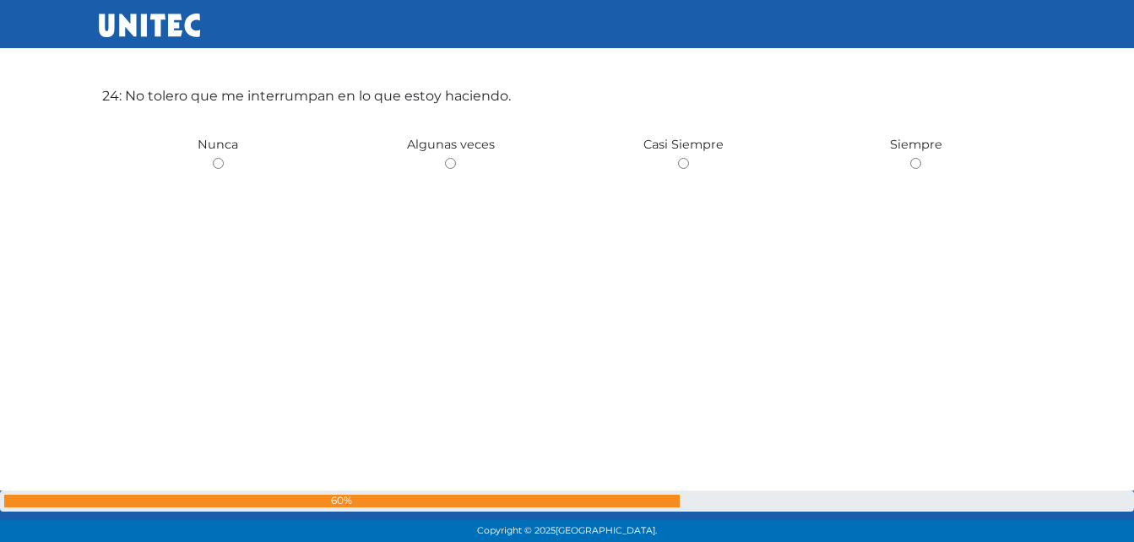
scroll to position [12506, 0]
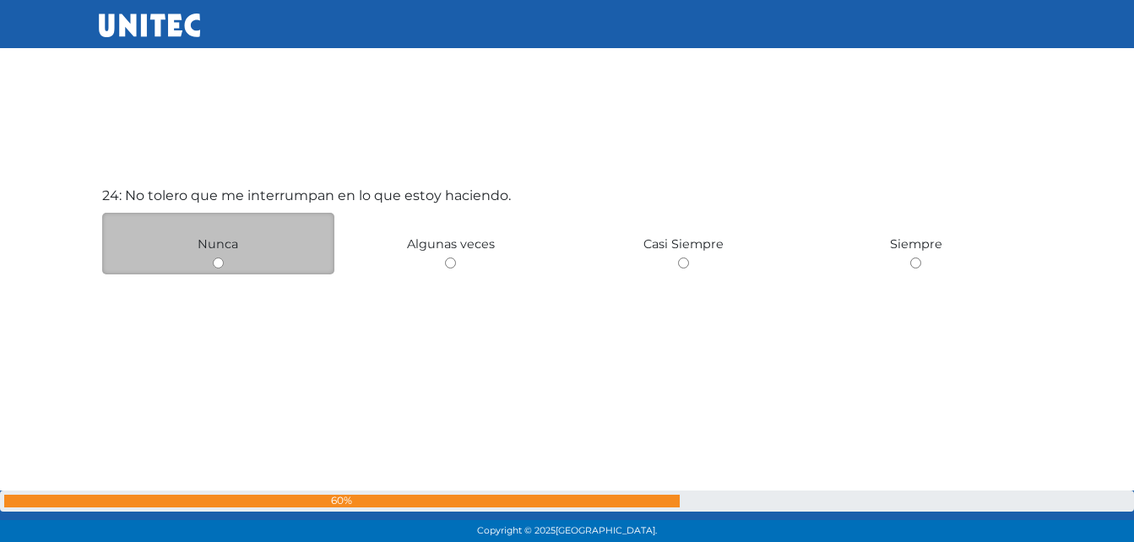
click at [216, 260] on input "radio" at bounding box center [218, 263] width 11 height 11
radio input "true"
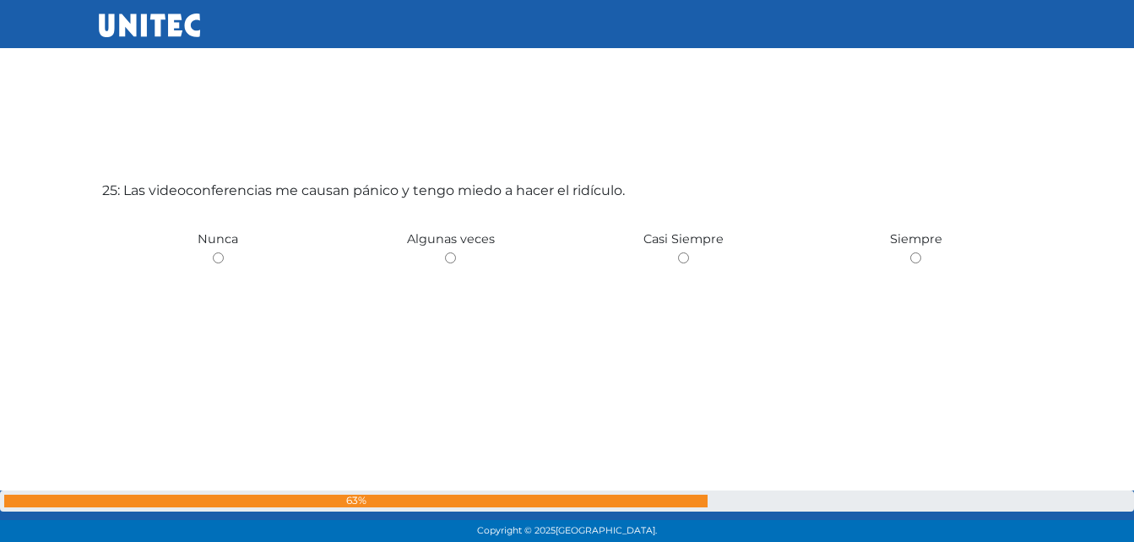
scroll to position [13098, 0]
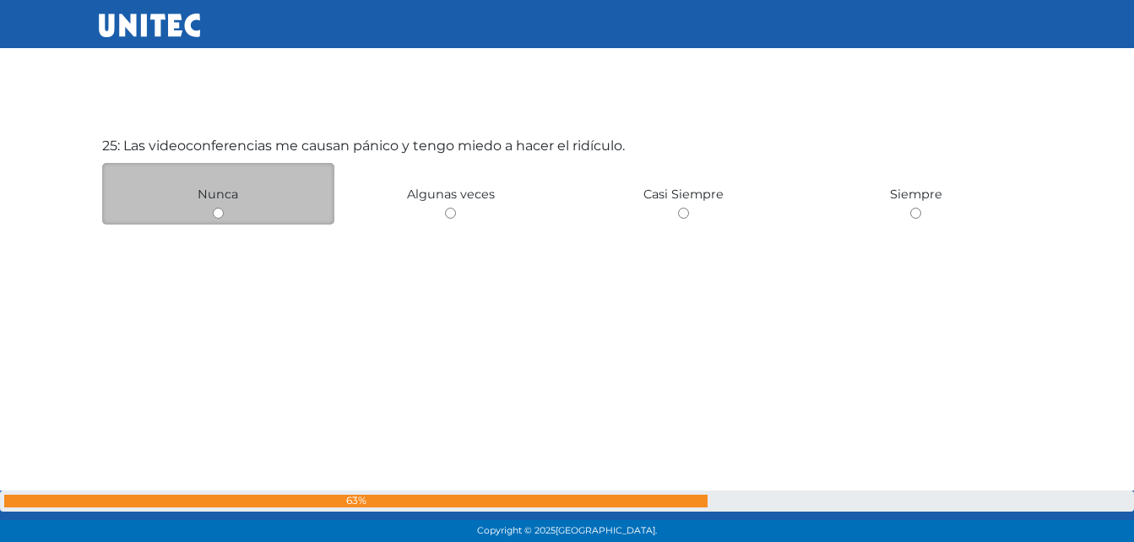
click at [218, 213] on input "radio" at bounding box center [218, 213] width 11 height 11
radio input "true"
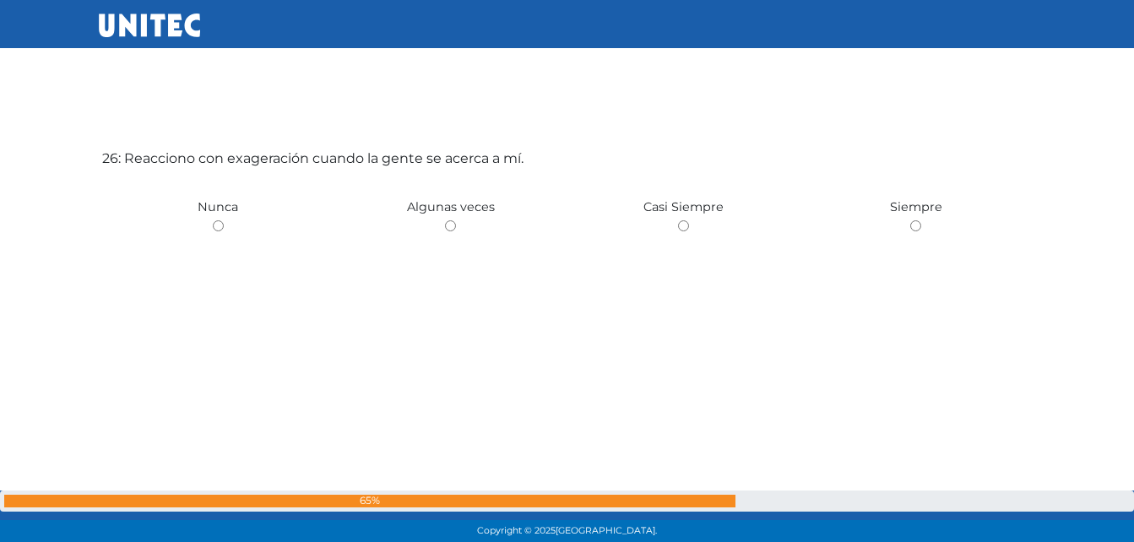
scroll to position [13639, 0]
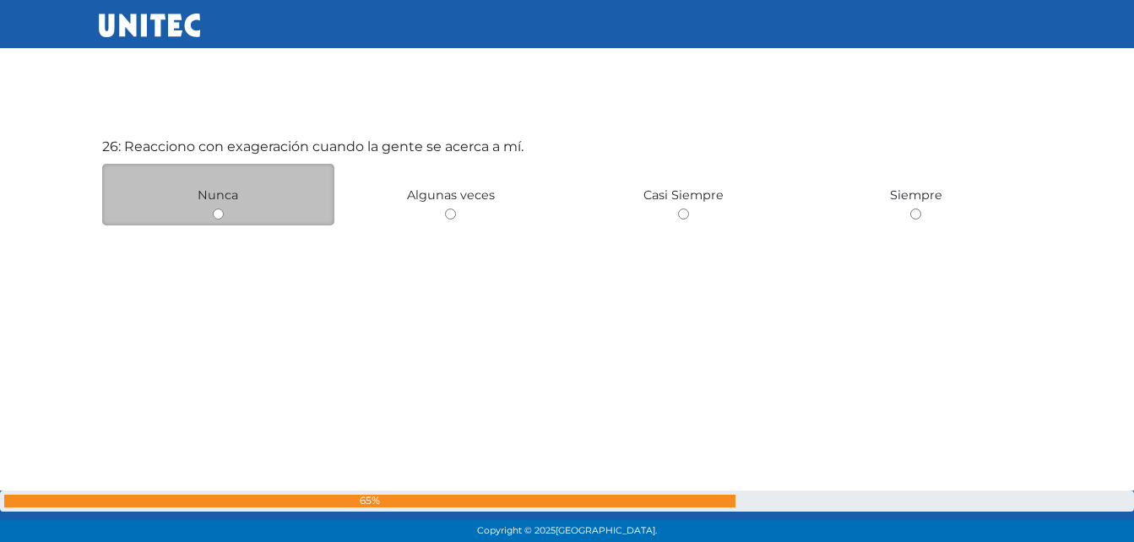
click at [219, 210] on input "radio" at bounding box center [218, 214] width 11 height 11
radio input "true"
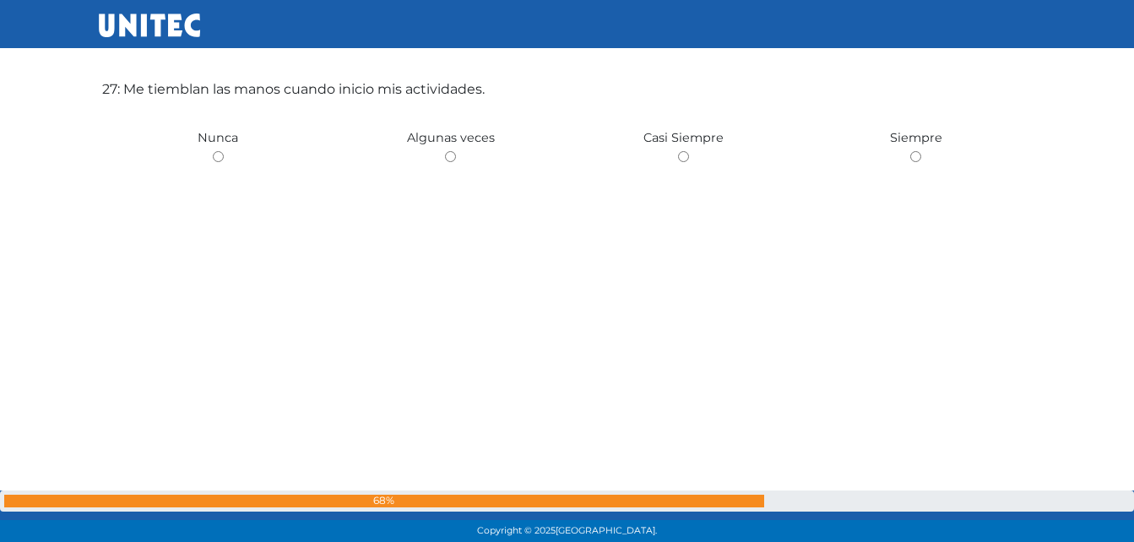
scroll to position [14098, 0]
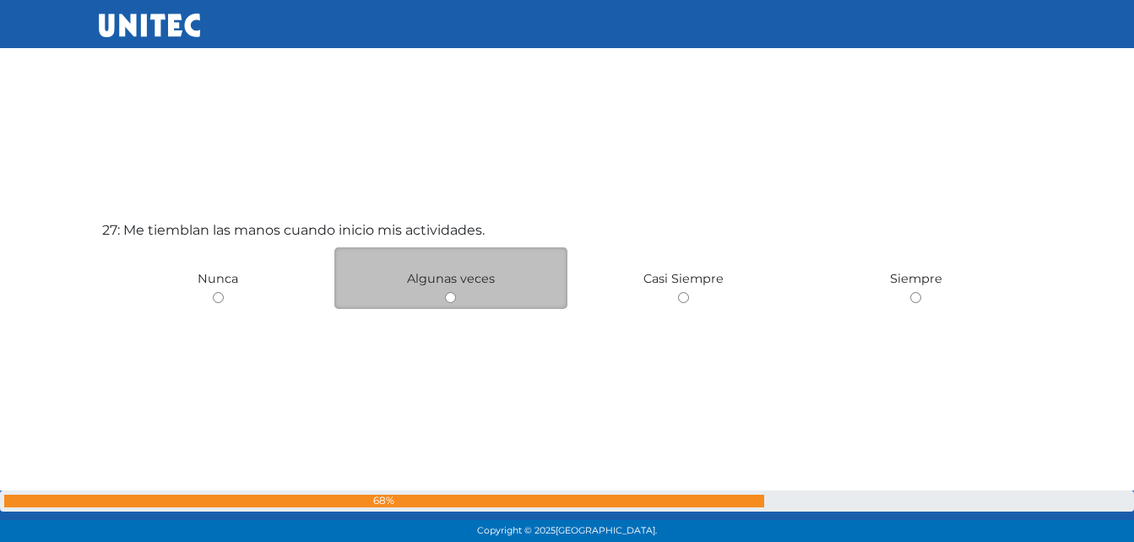
click at [447, 295] on input "radio" at bounding box center [450, 297] width 11 height 11
radio input "true"
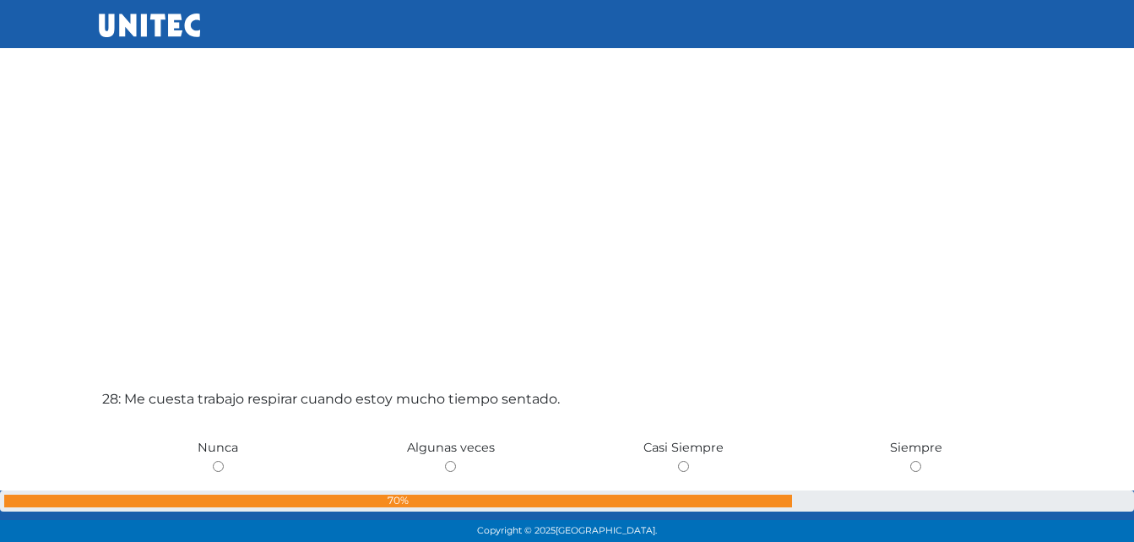
scroll to position [14640, 0]
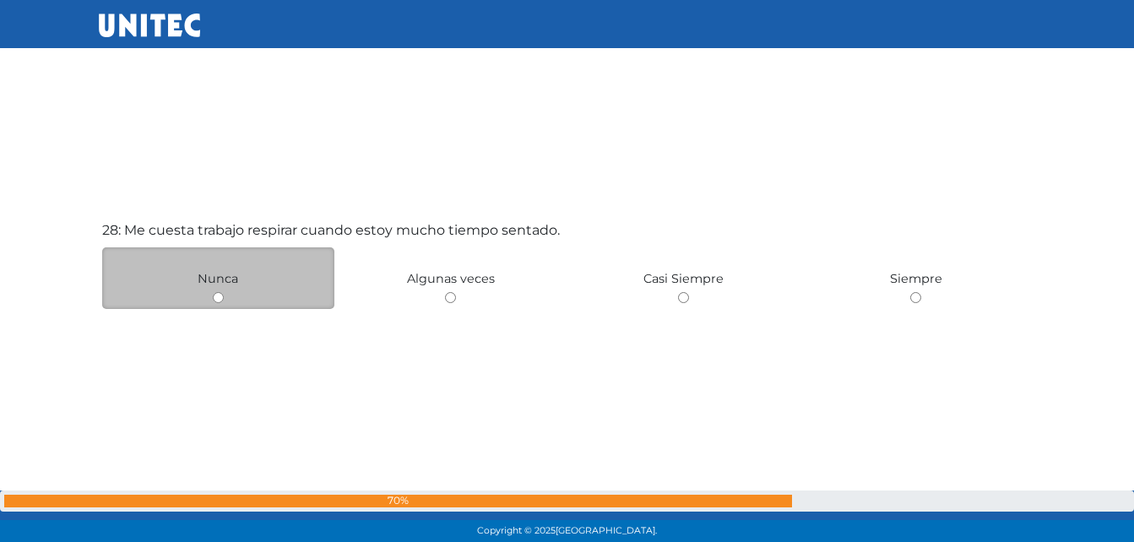
click at [215, 296] on input "radio" at bounding box center [218, 297] width 11 height 11
radio input "true"
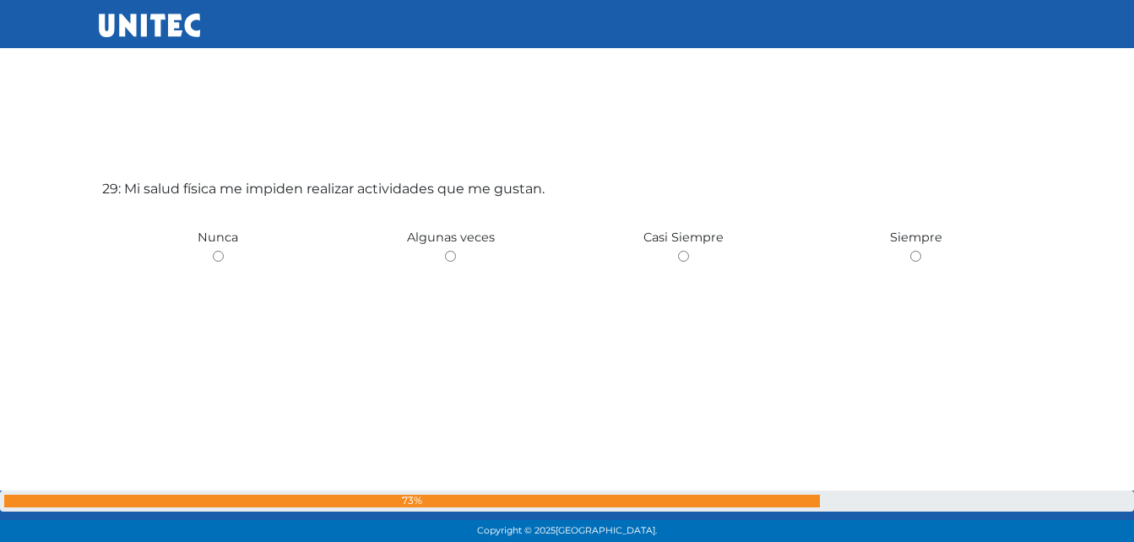
scroll to position [15222, 0]
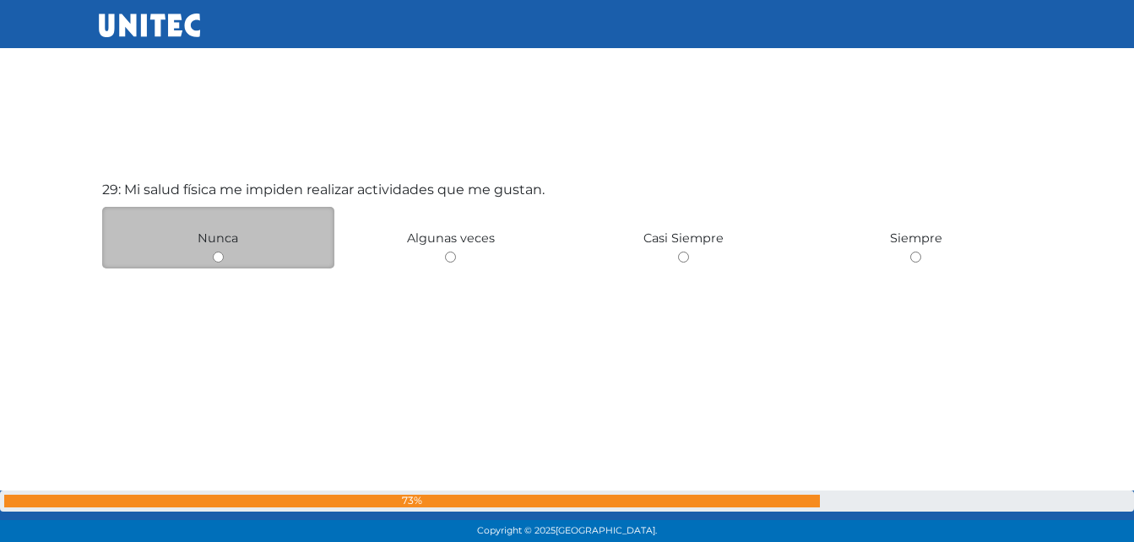
click at [218, 254] on input "radio" at bounding box center [218, 257] width 11 height 11
radio input "true"
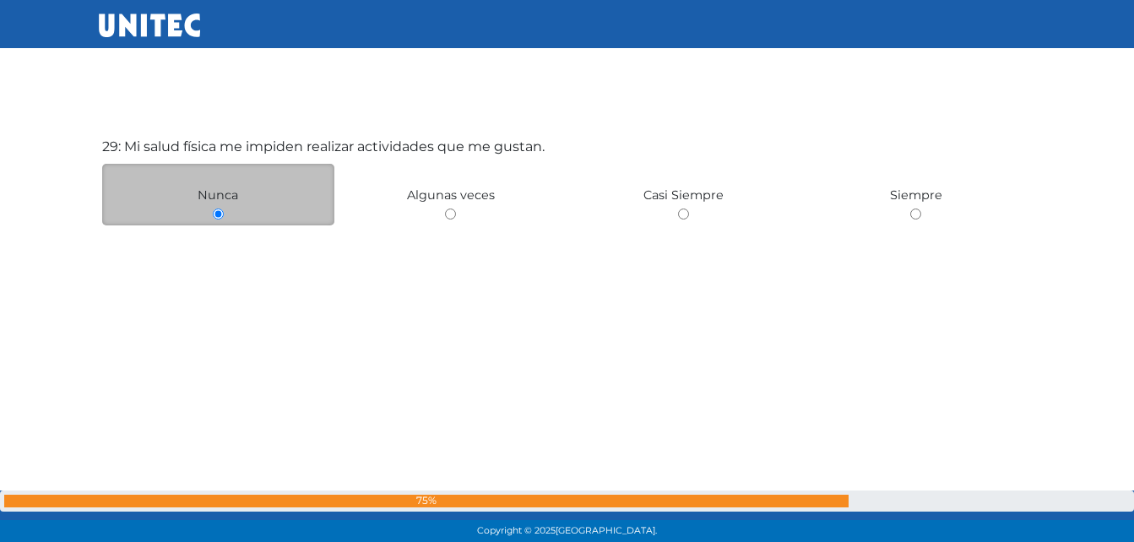
scroll to position [15691, 0]
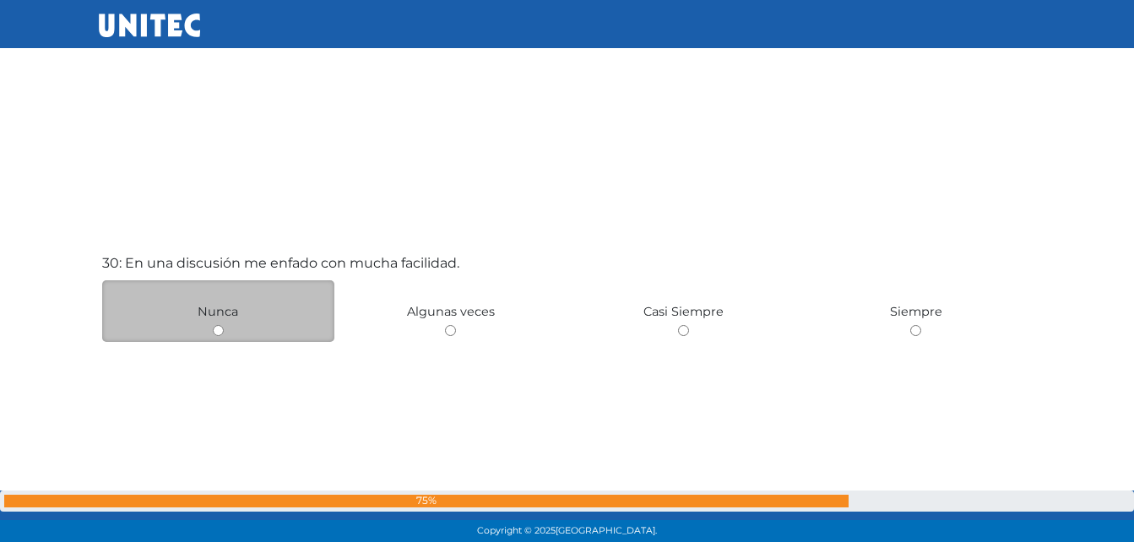
click at [216, 330] on input "radio" at bounding box center [218, 330] width 11 height 11
radio input "true"
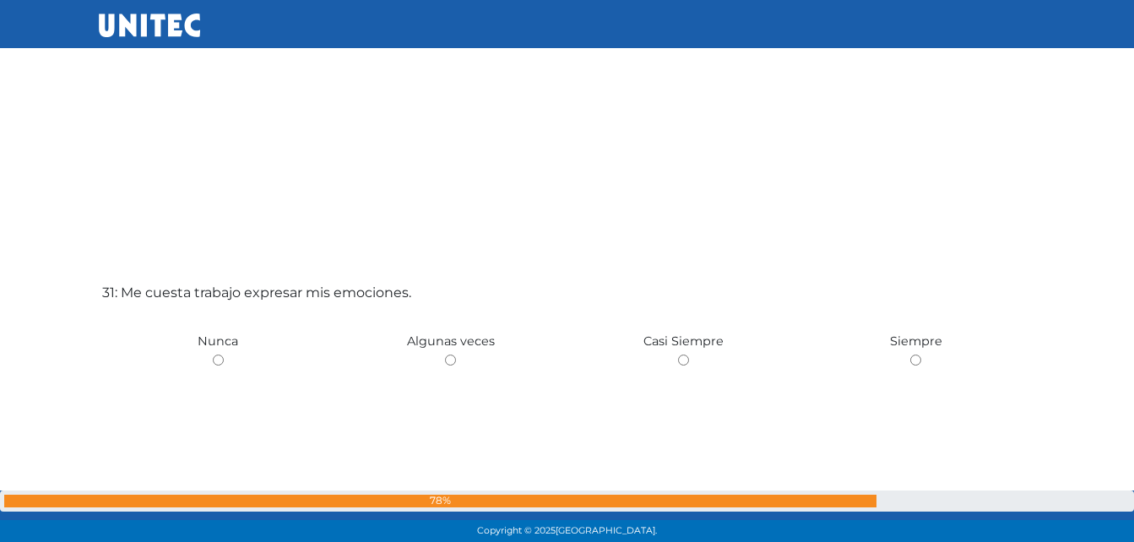
scroll to position [16233, 0]
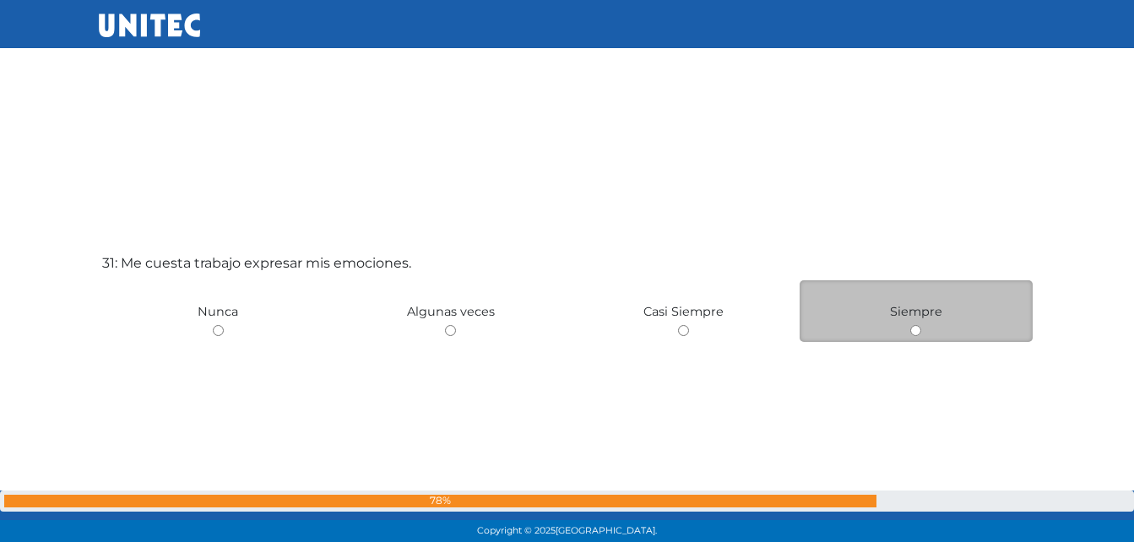
click at [919, 333] on input "radio" at bounding box center [915, 330] width 11 height 11
radio input "true"
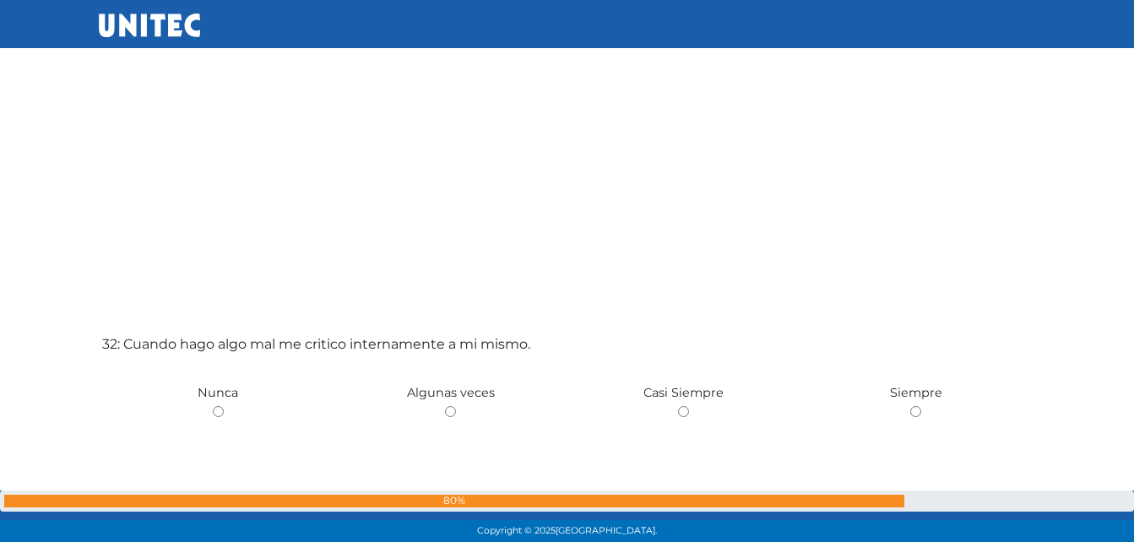
scroll to position [16779, 0]
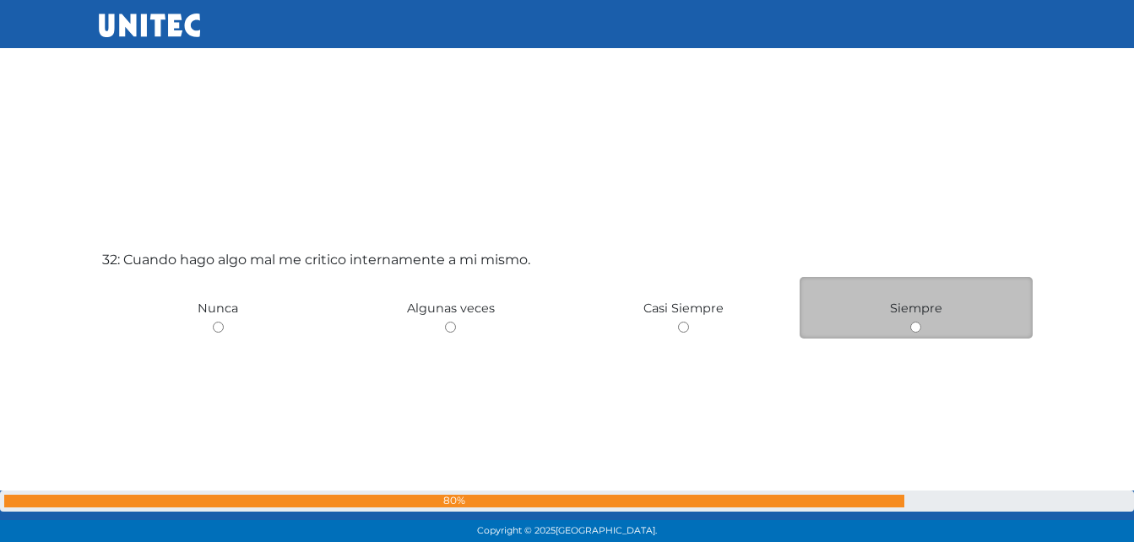
click at [913, 330] on input "radio" at bounding box center [915, 327] width 11 height 11
radio input "true"
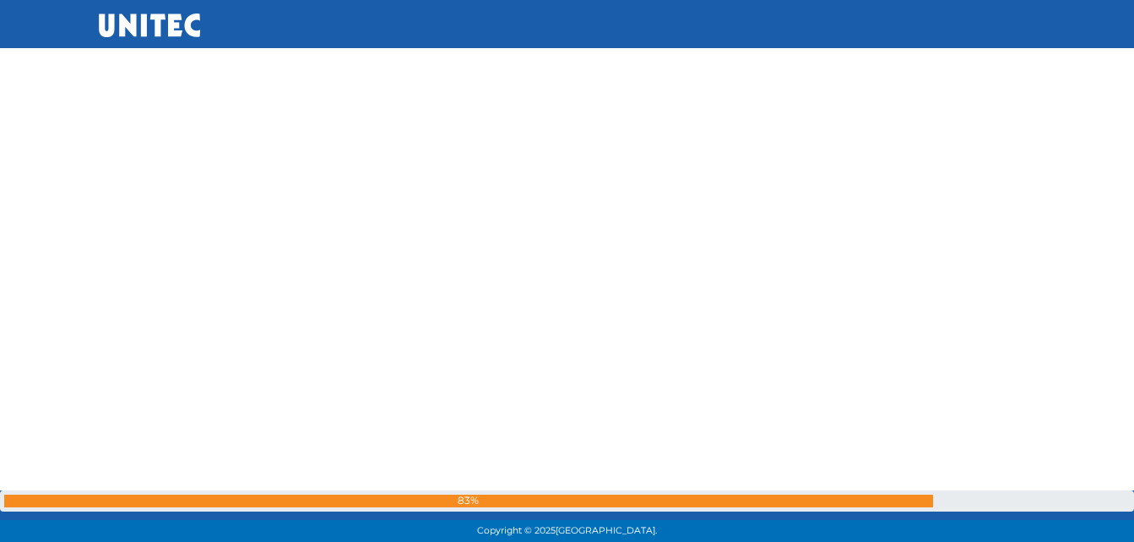
scroll to position [17242, 0]
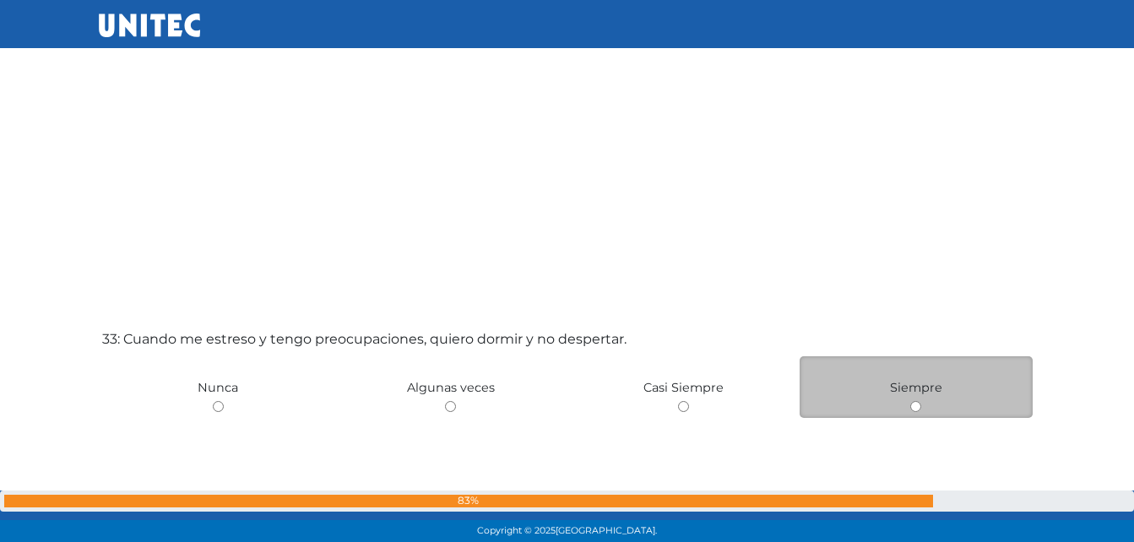
click at [915, 406] on input "radio" at bounding box center [915, 406] width 11 height 11
radio input "true"
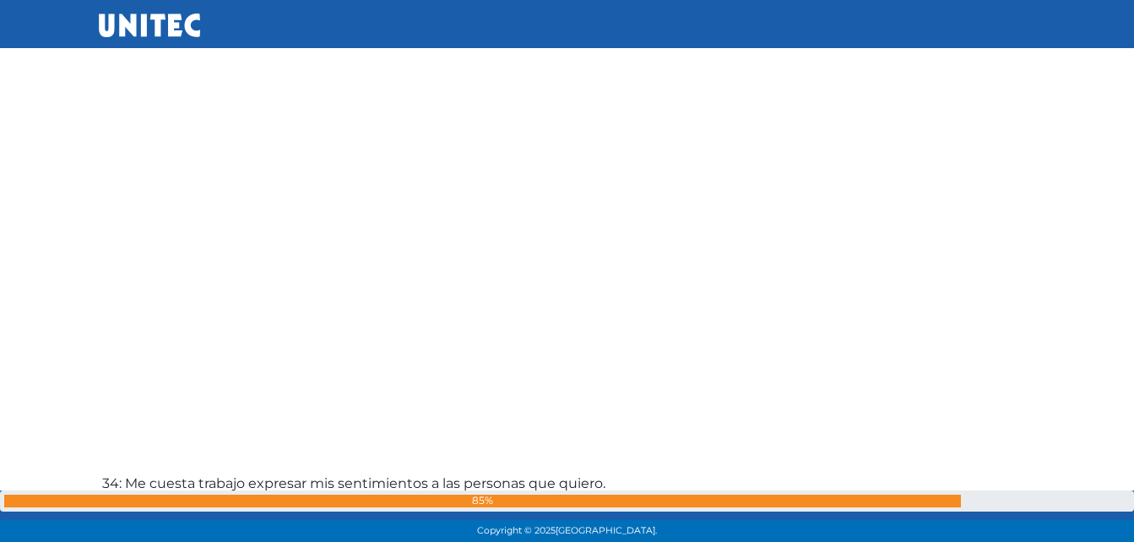
scroll to position [17809, 0]
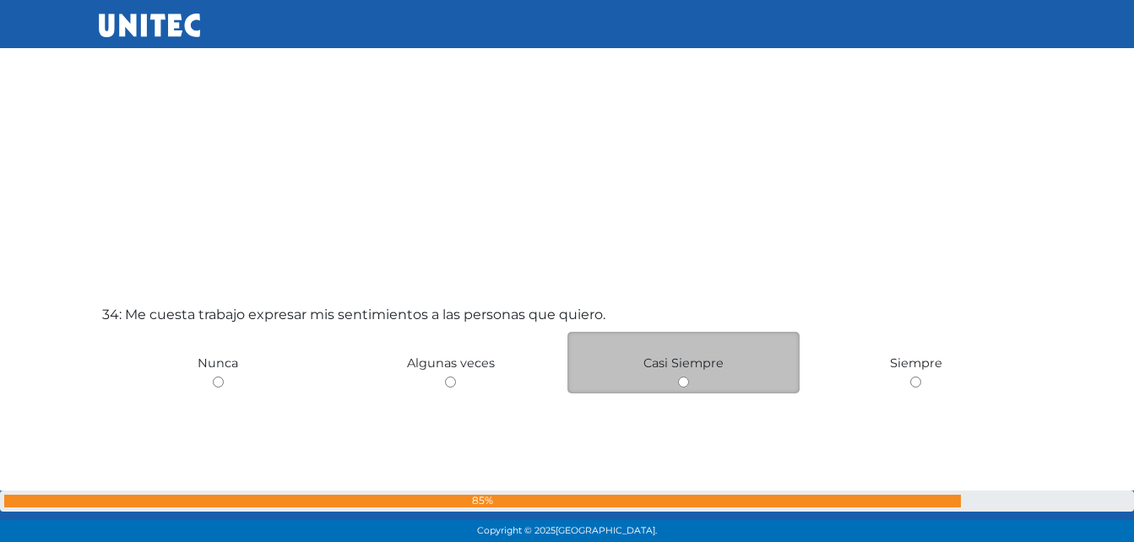
click at [686, 381] on input "radio" at bounding box center [683, 382] width 11 height 11
radio input "true"
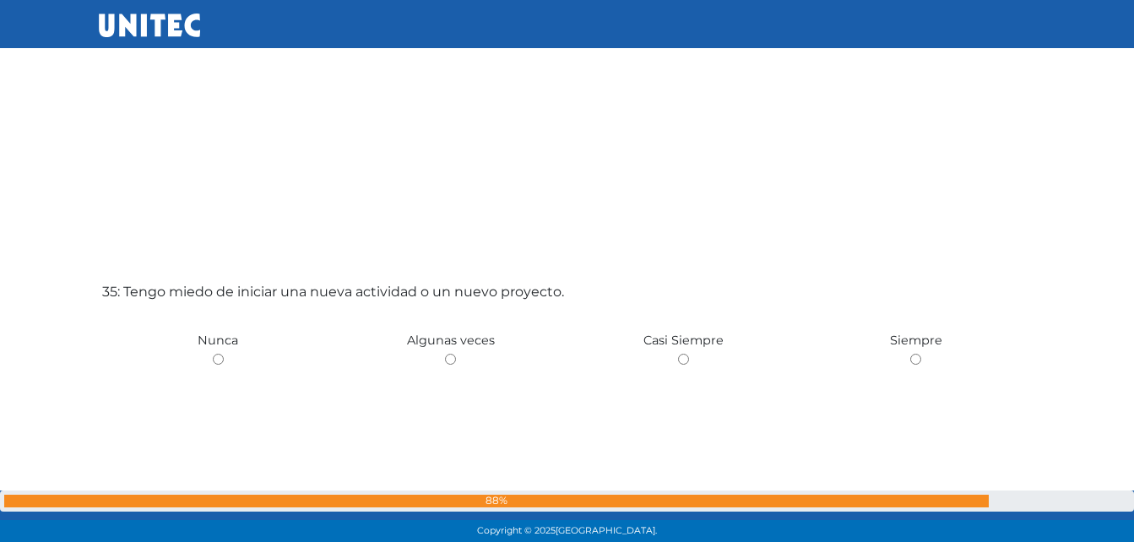
scroll to position [18403, 0]
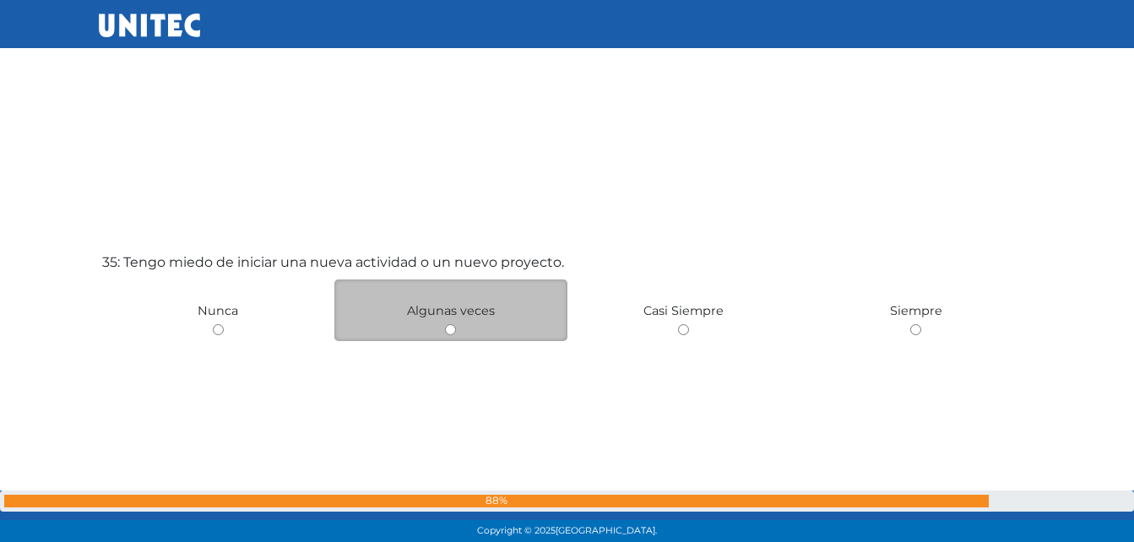
click at [447, 329] on input "radio" at bounding box center [450, 329] width 11 height 11
radio input "true"
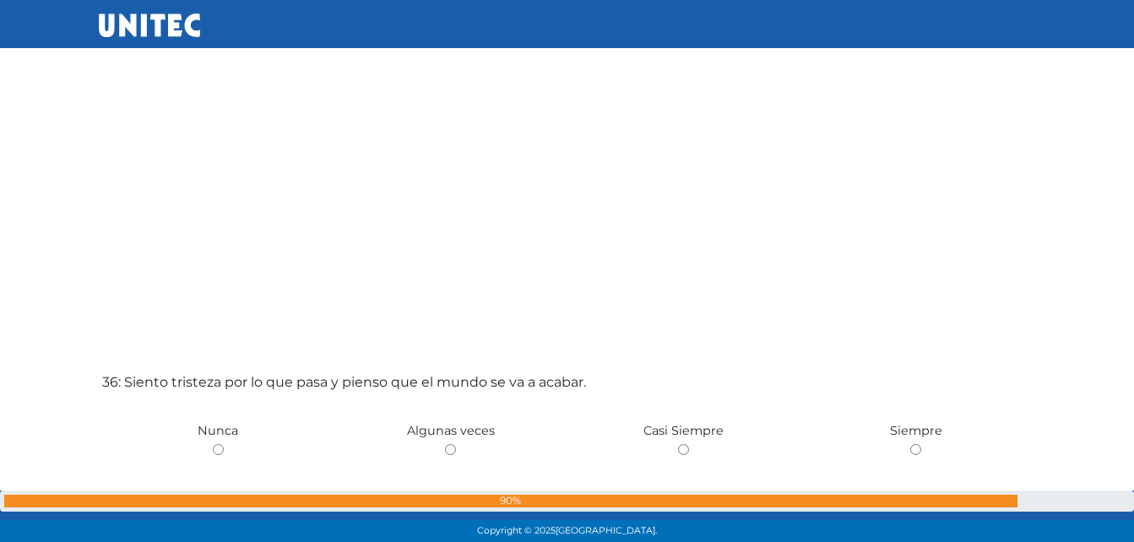
scroll to position [18910, 0]
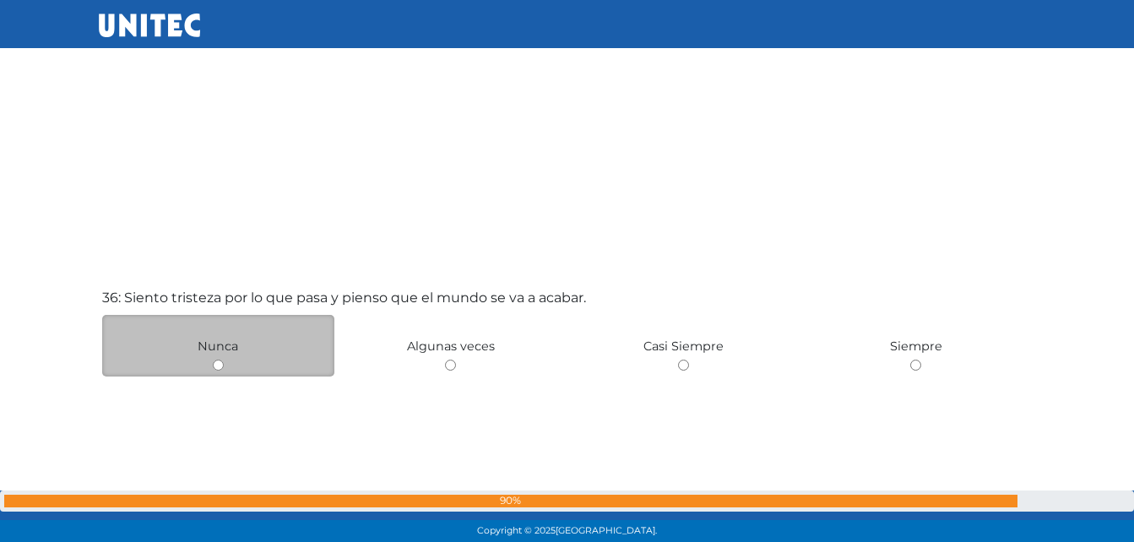
click at [220, 366] on input "radio" at bounding box center [218, 365] width 11 height 11
radio input "true"
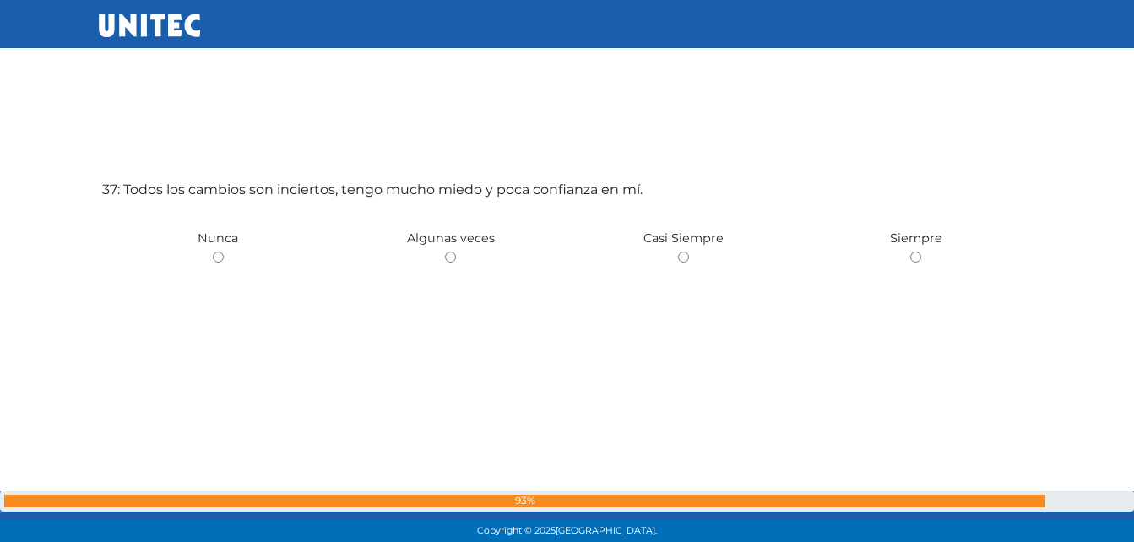
scroll to position [19561, 0]
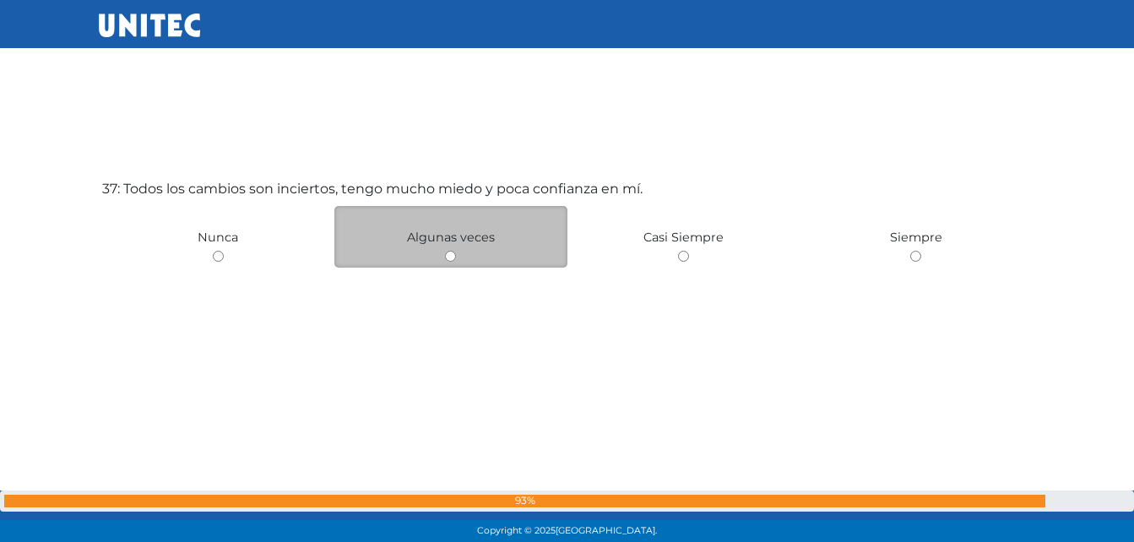
click at [452, 257] on input "radio" at bounding box center [450, 256] width 11 height 11
radio input "true"
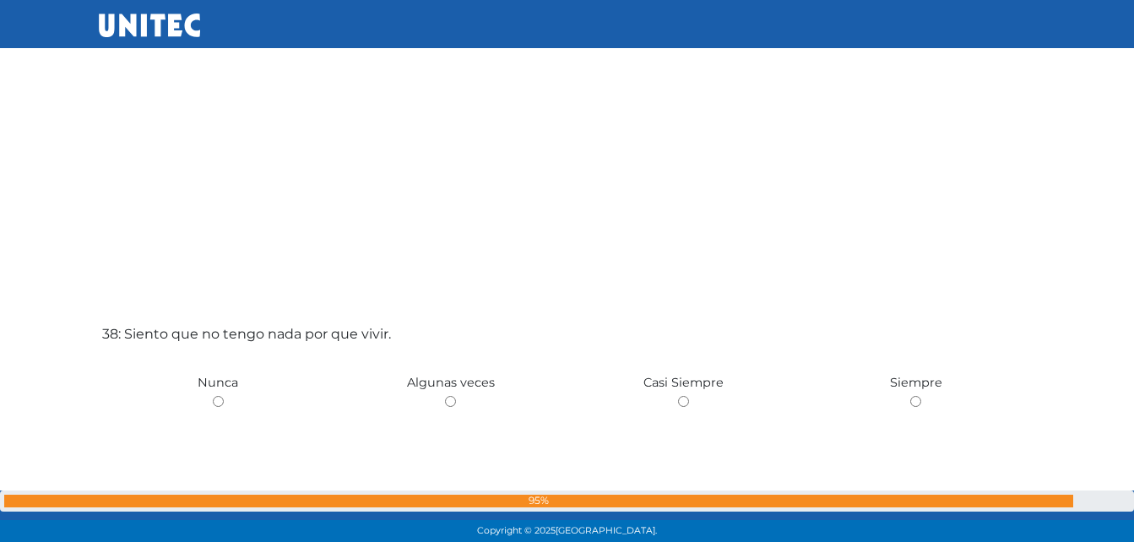
scroll to position [20042, 0]
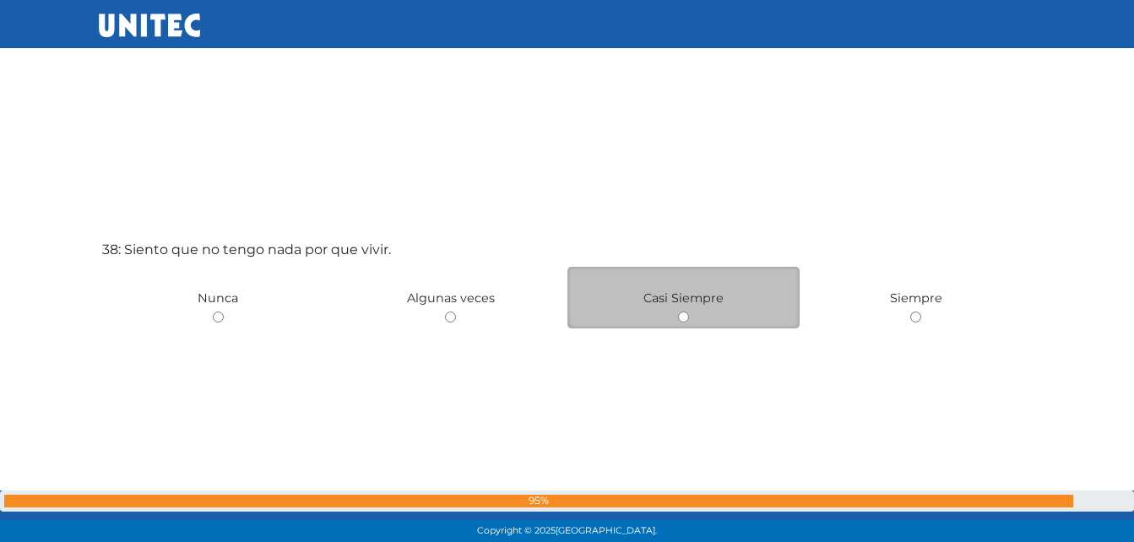
click at [681, 317] on input "radio" at bounding box center [683, 317] width 11 height 11
radio input "true"
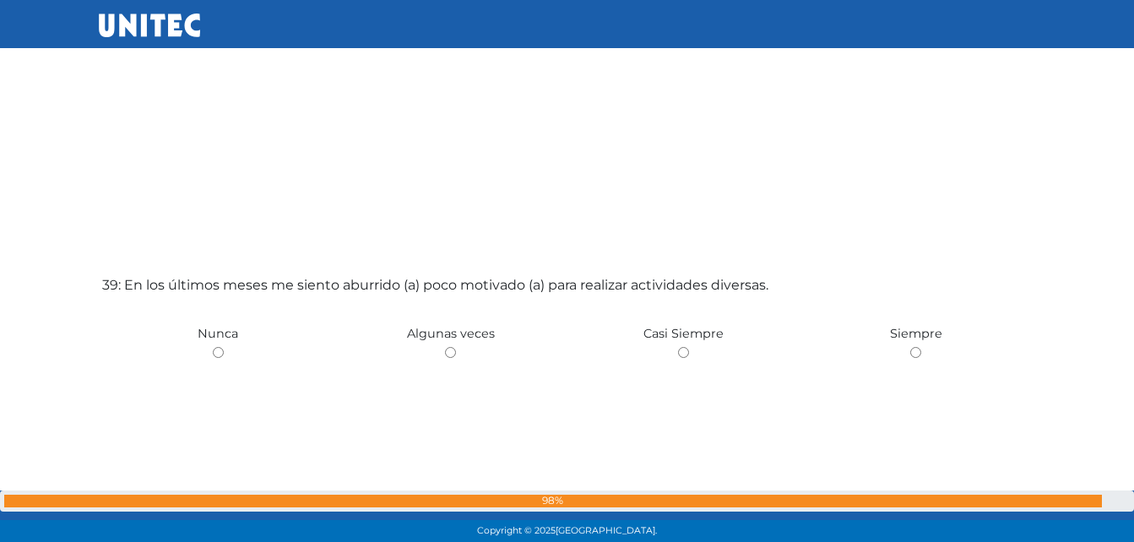
scroll to position [20676, 0]
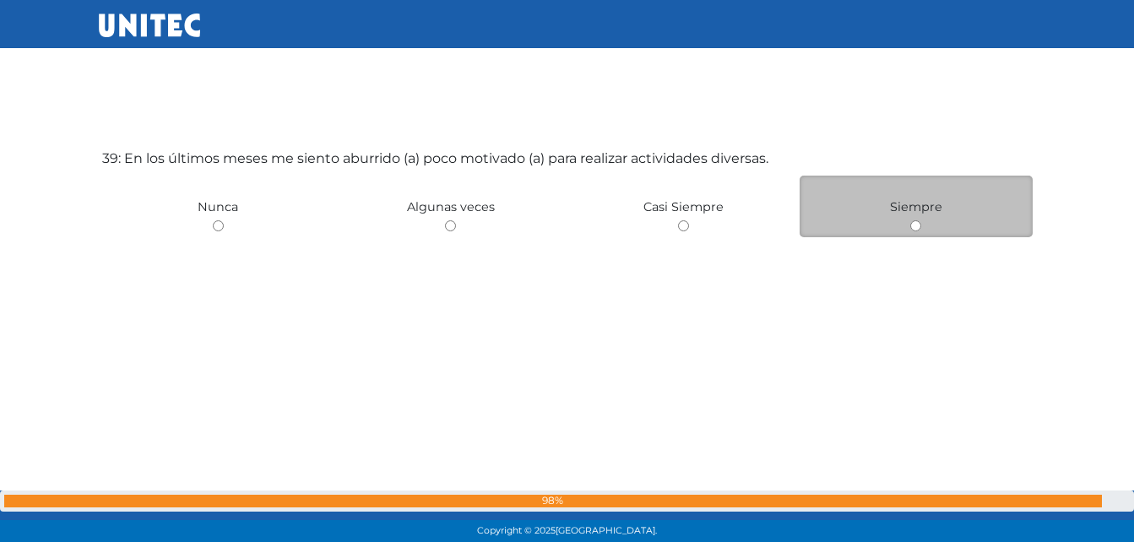
click at [920, 226] on input "radio" at bounding box center [915, 225] width 11 height 11
radio input "true"
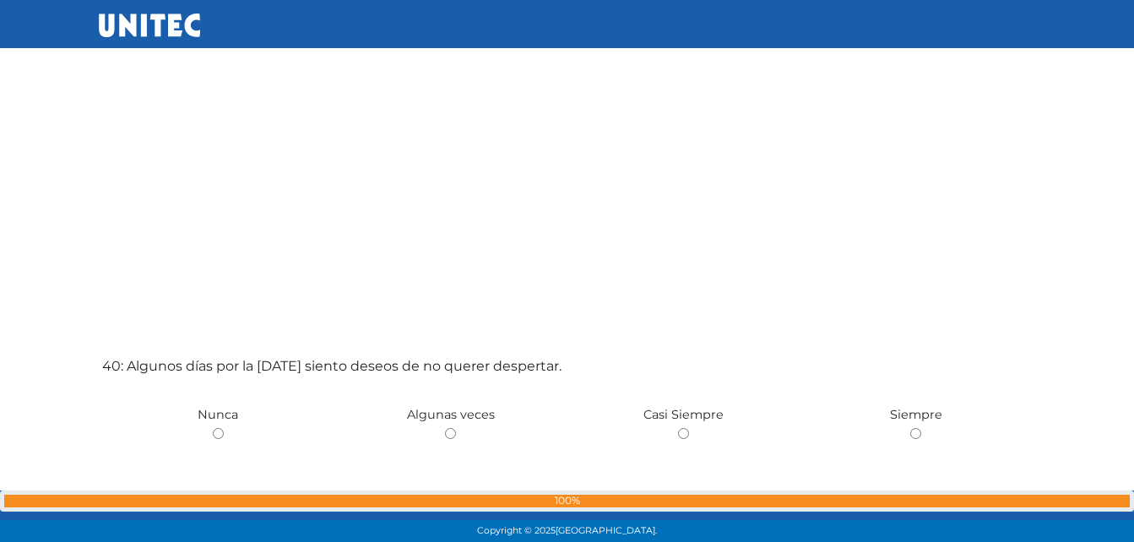
scroll to position [21152, 0]
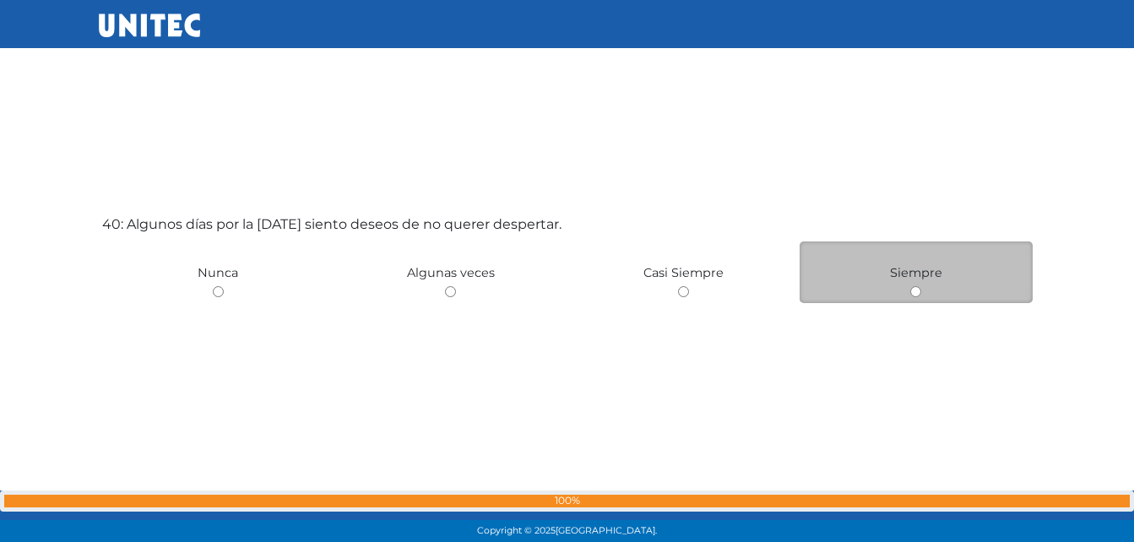
click at [916, 293] on input "radio" at bounding box center [915, 291] width 11 height 11
radio input "true"
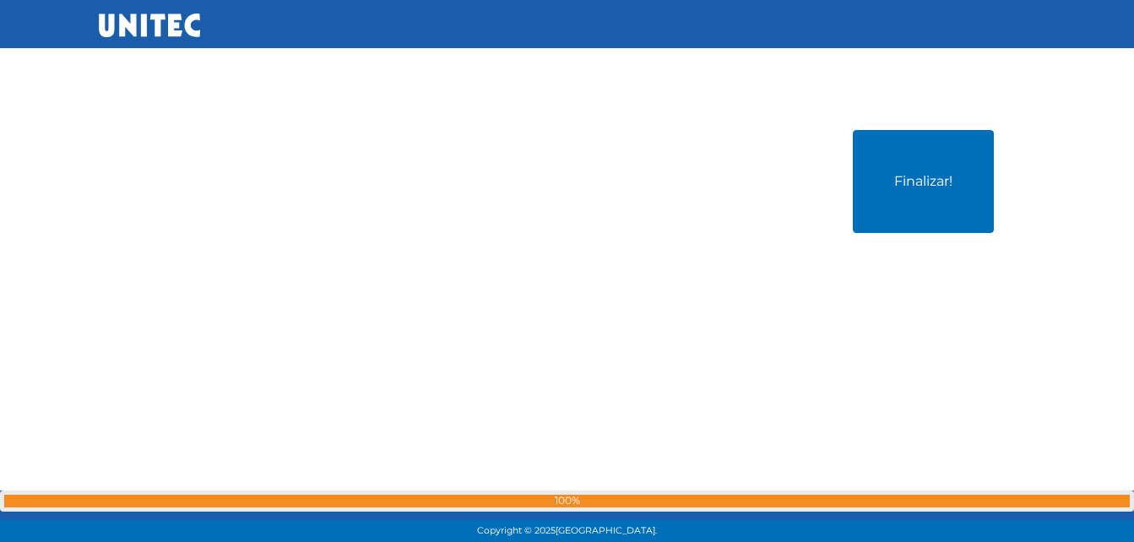
scroll to position [21807, 0]
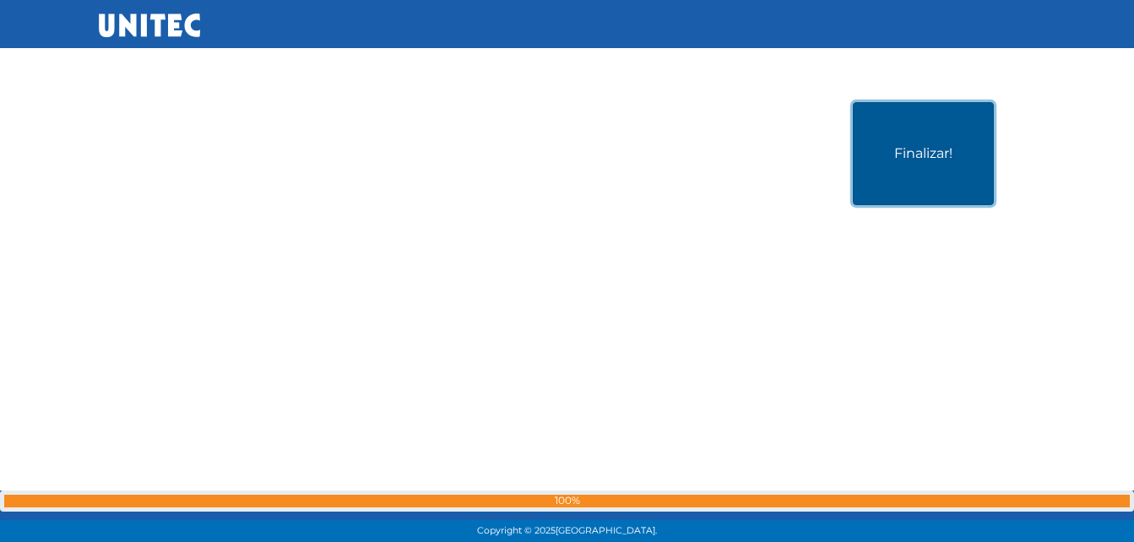
click at [902, 174] on button "Finalizar!" at bounding box center [923, 153] width 141 height 103
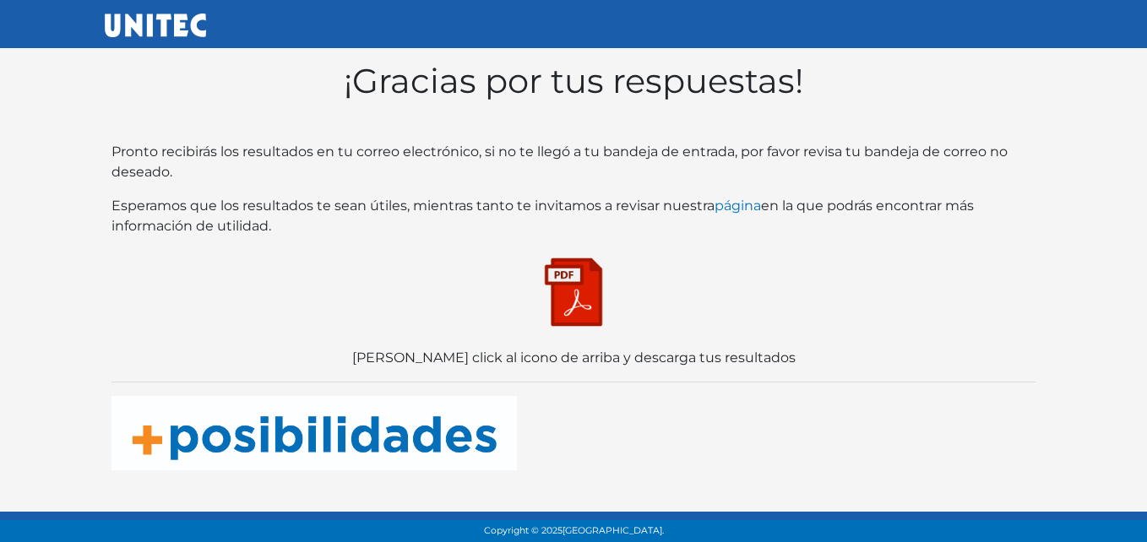
click at [557, 290] on img at bounding box center [573, 292] width 84 height 84
